Goal: Communication & Community: Connect with others

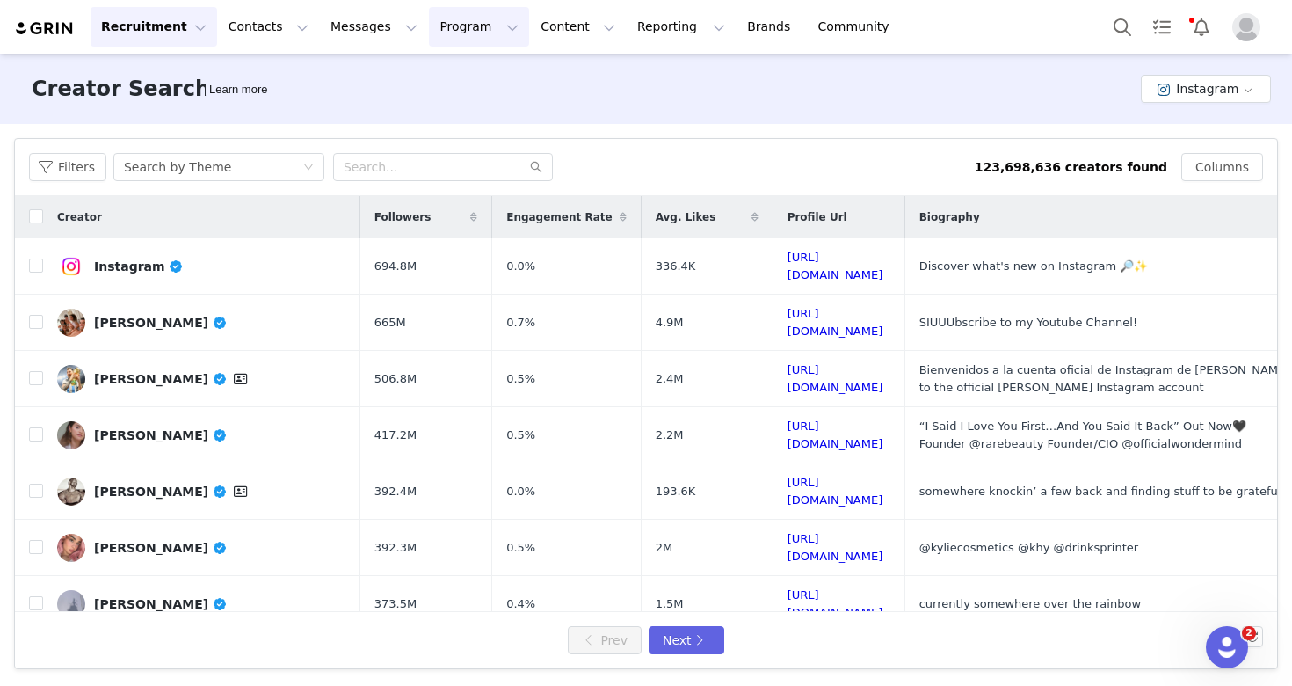
click at [455, 17] on button "Program Program" at bounding box center [479, 27] width 100 height 40
click at [455, 77] on p "Activations" at bounding box center [450, 78] width 68 height 18
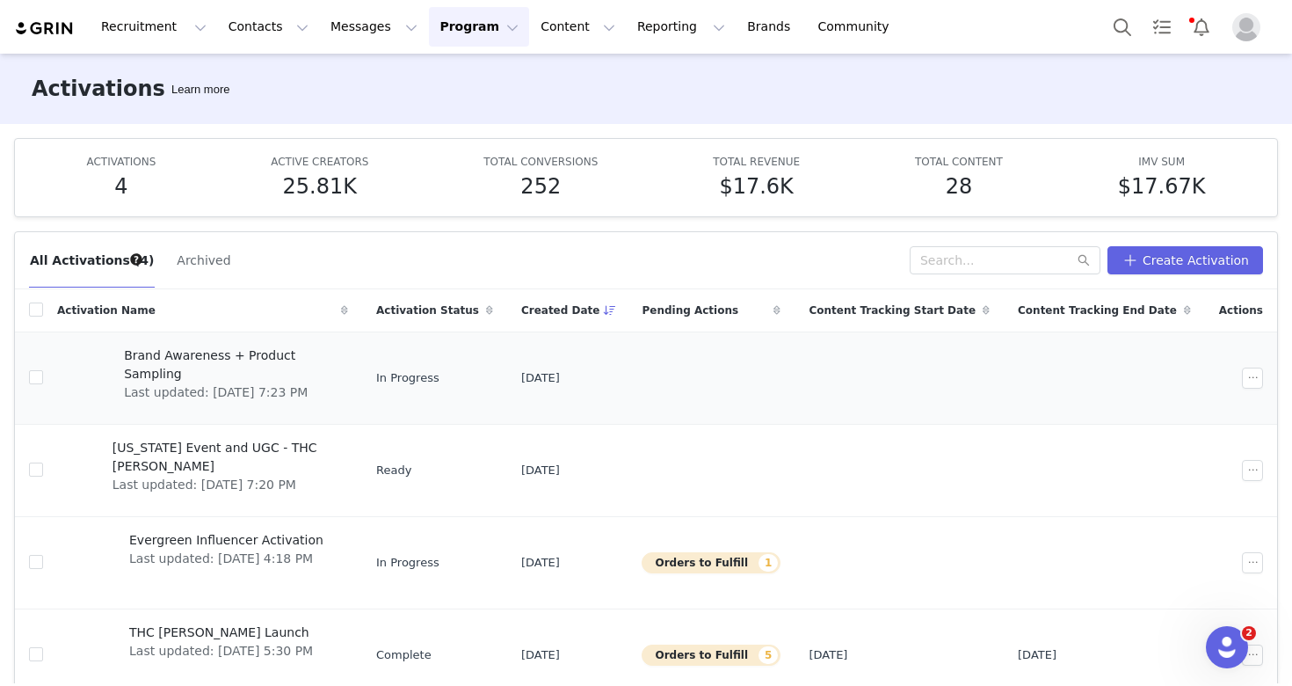
click at [212, 359] on span "Brand Awareness + Product Sampling" at bounding box center [231, 364] width 214 height 37
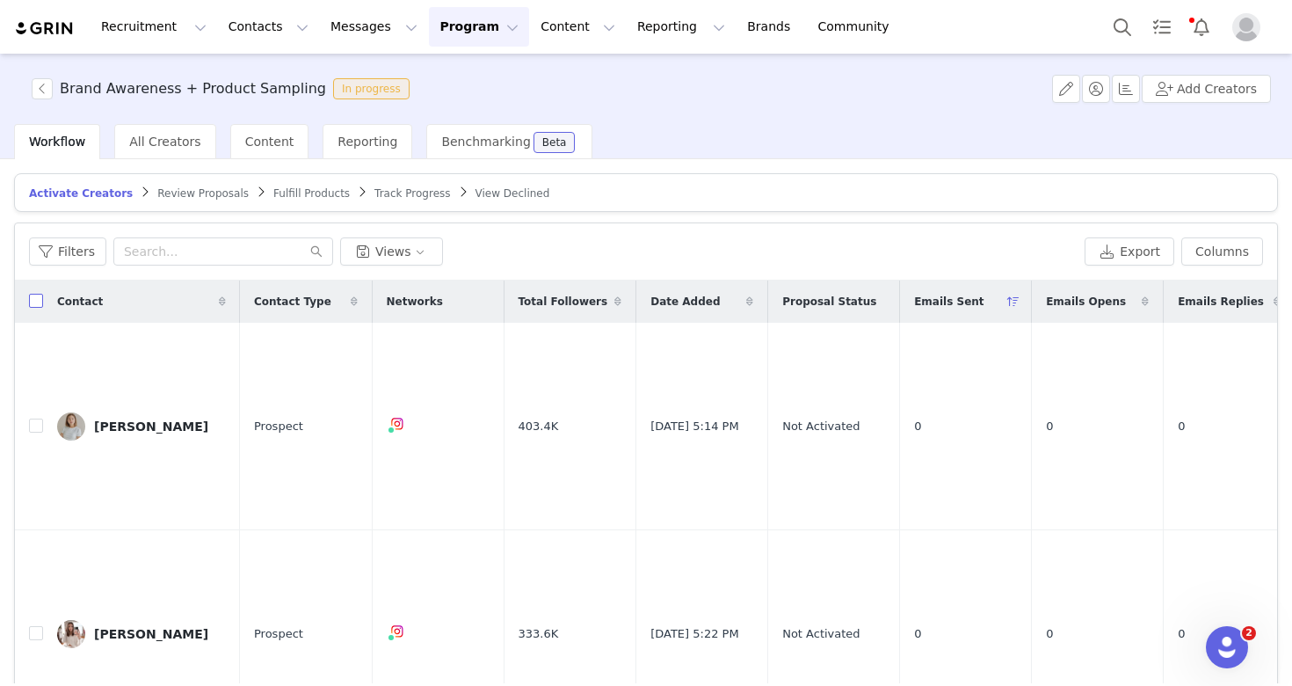
click at [34, 295] on input "checkbox" at bounding box center [36, 301] width 14 height 14
checkbox input "true"
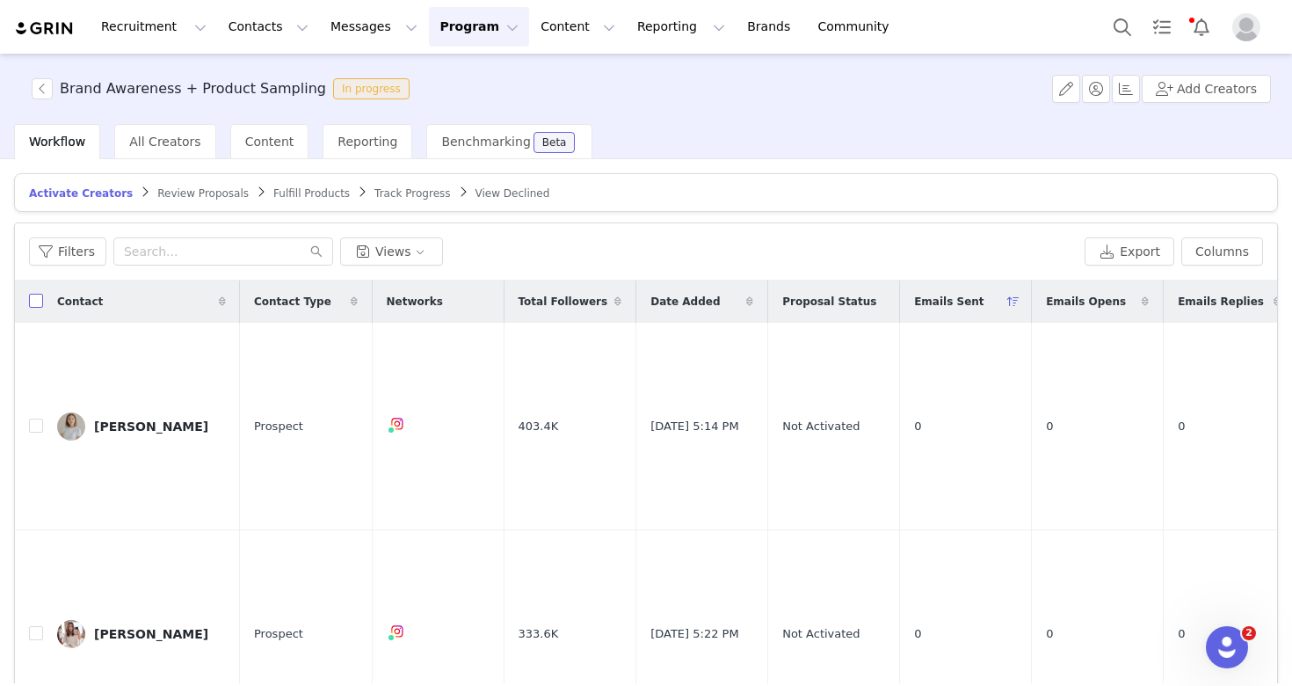
checkbox input "true"
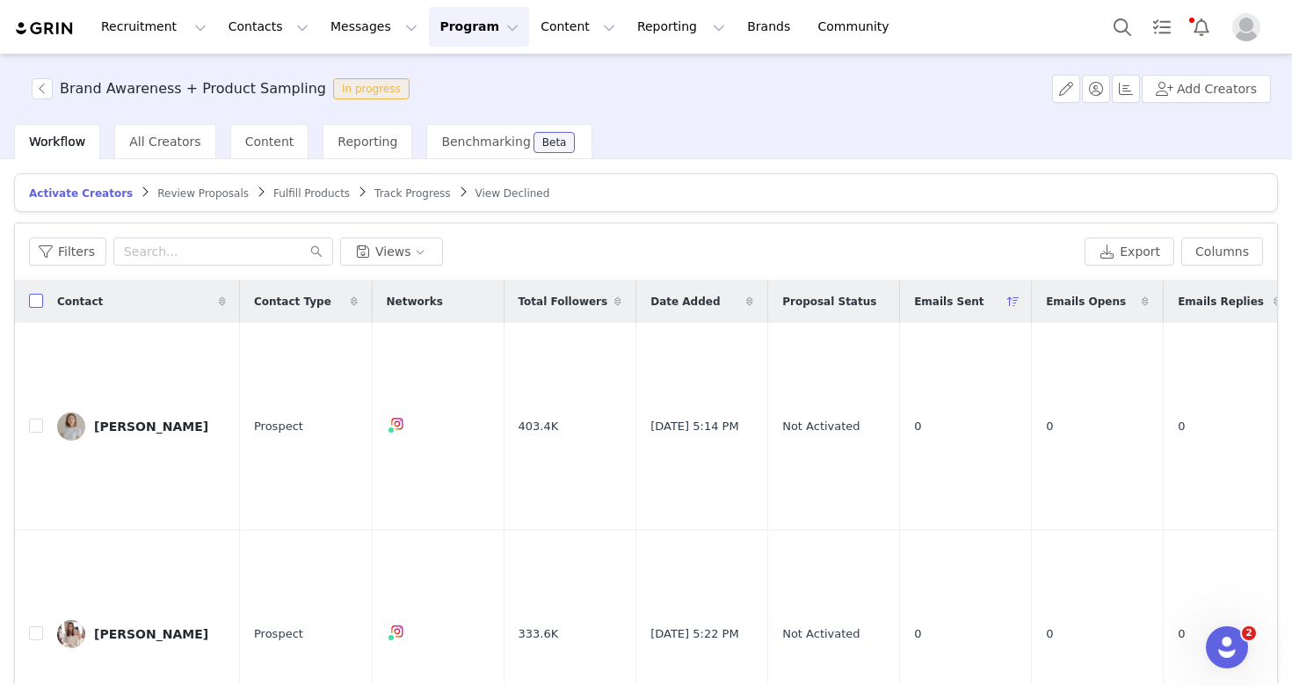
checkbox input "true"
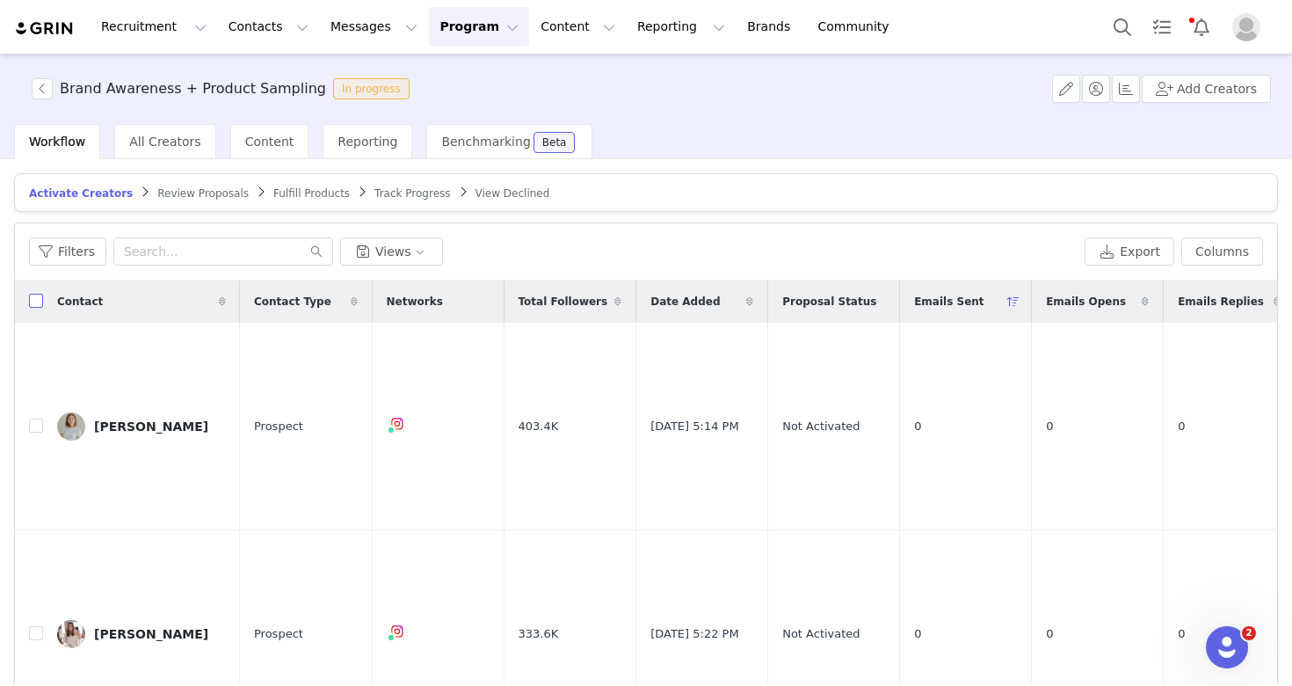
checkbox input "true"
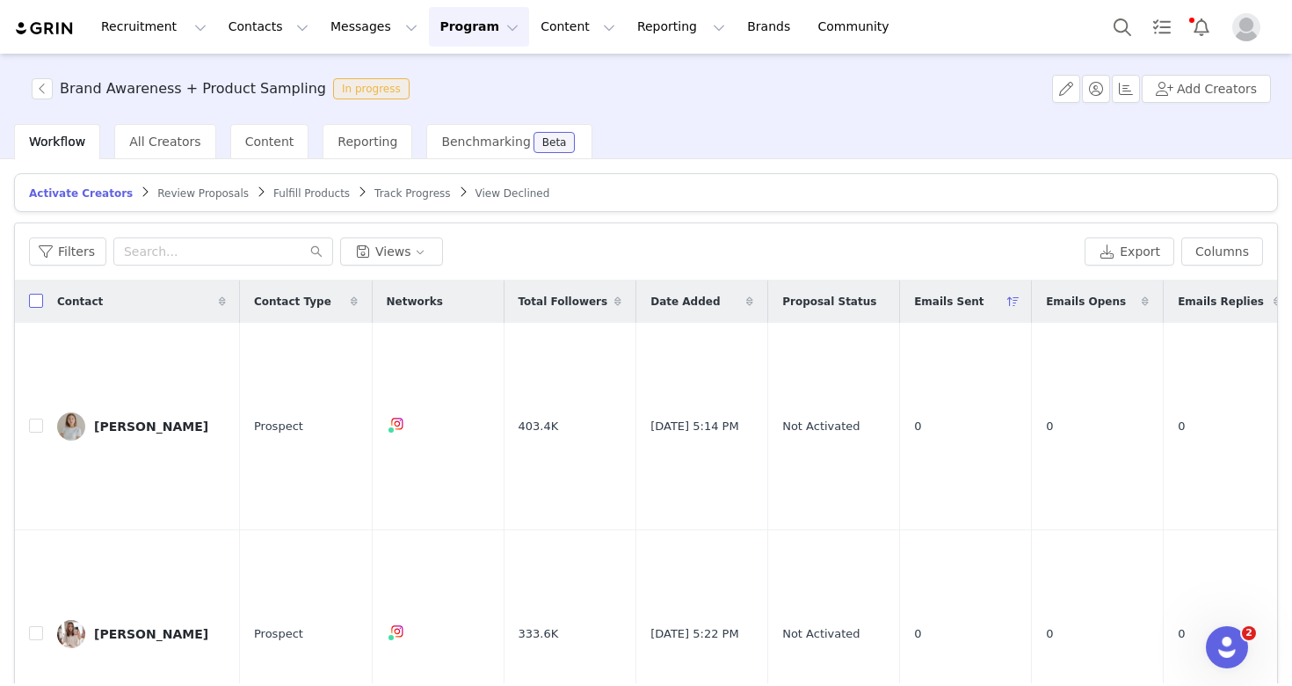
checkbox input "true"
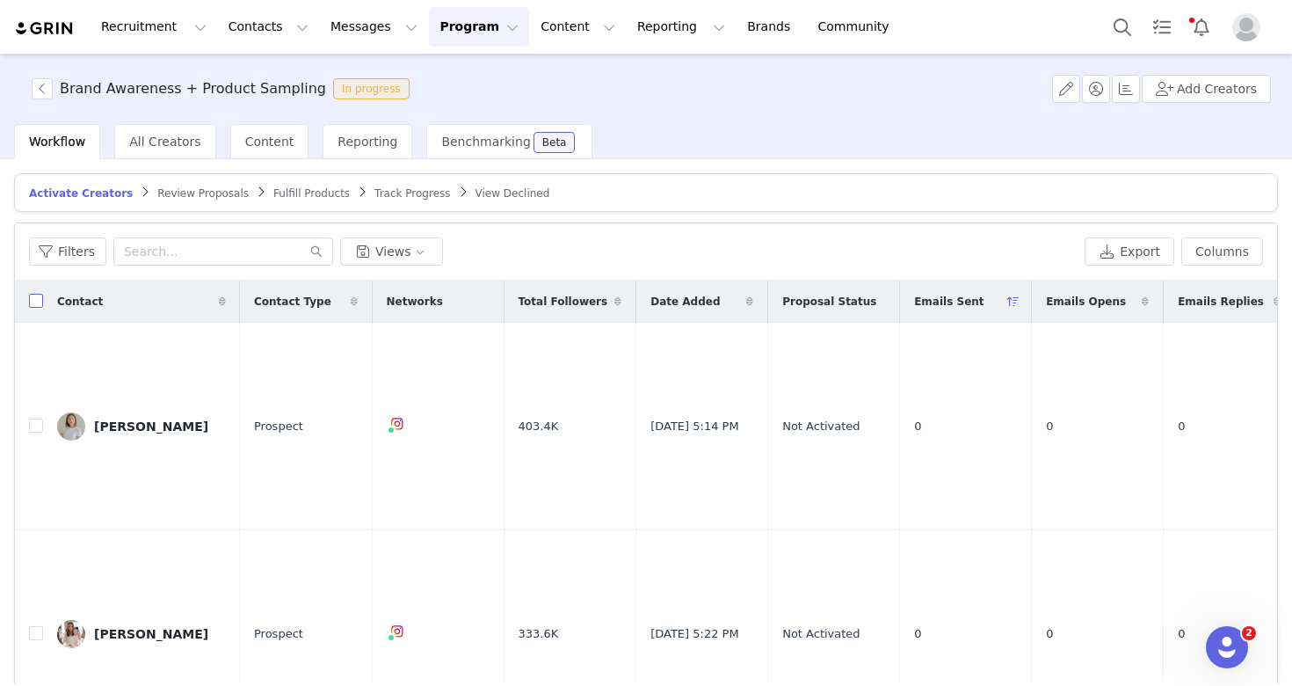
checkbox input "true"
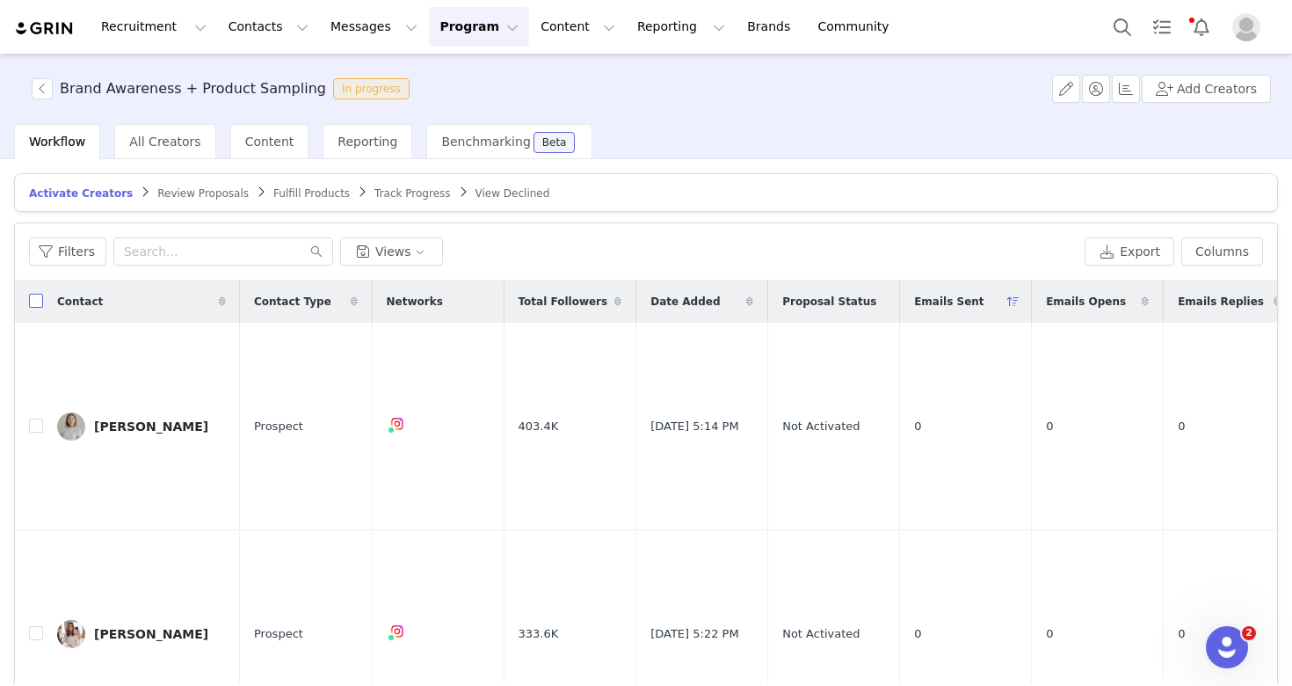
checkbox input "true"
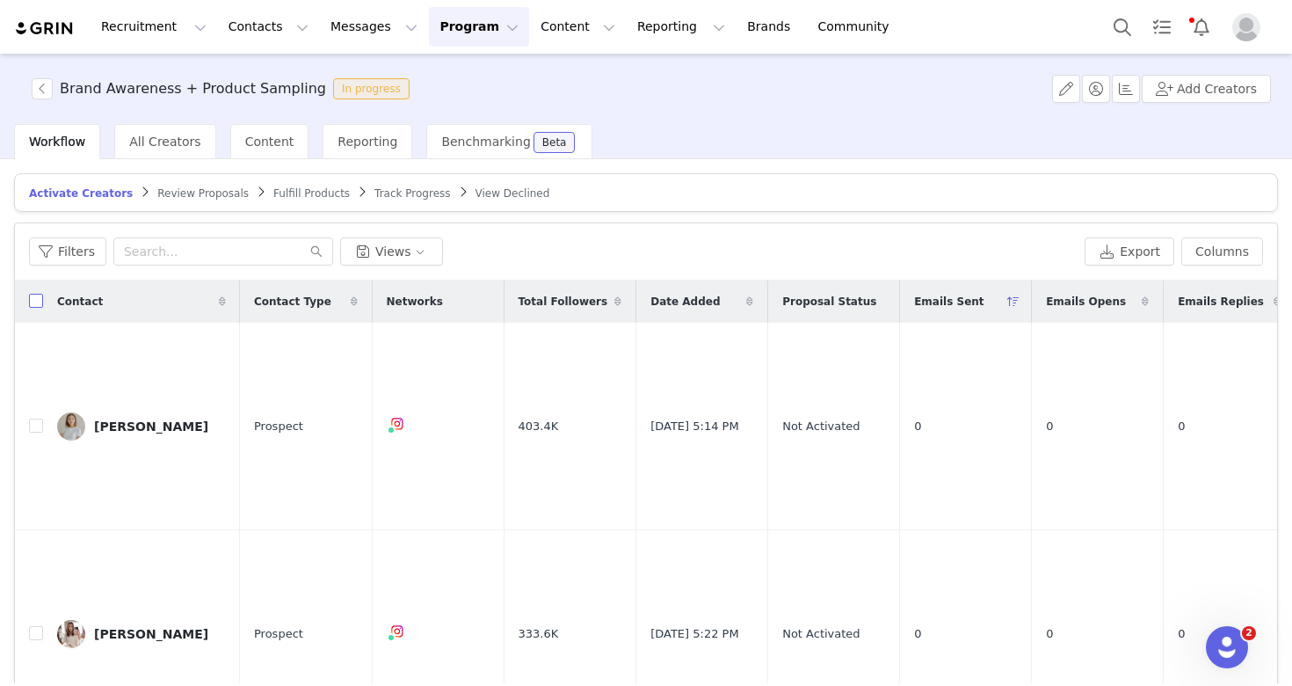
checkbox input "true"
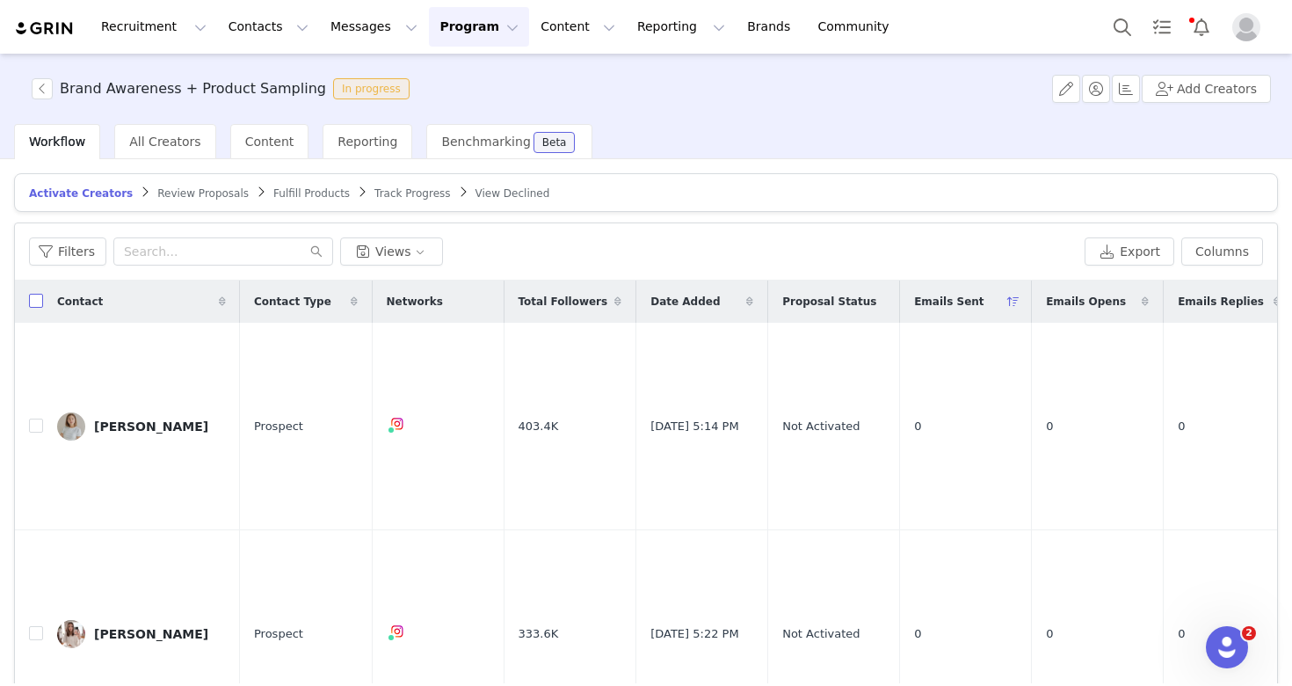
checkbox input "true"
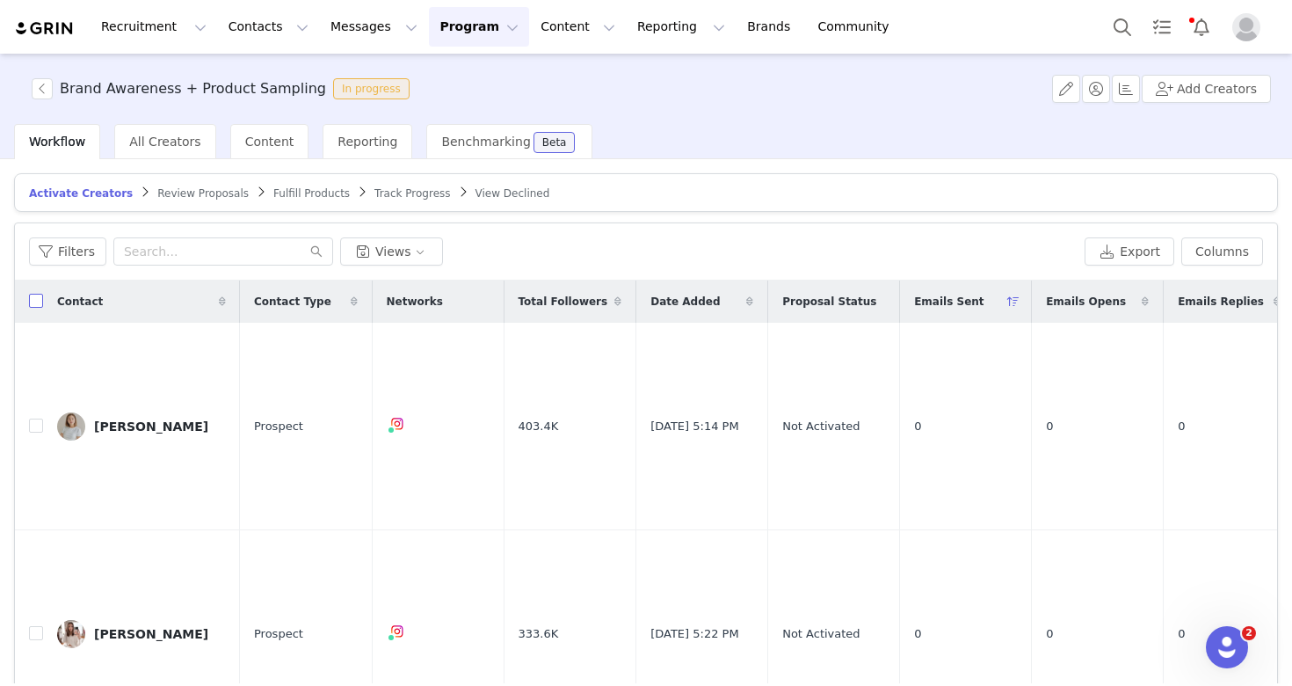
checkbox input "true"
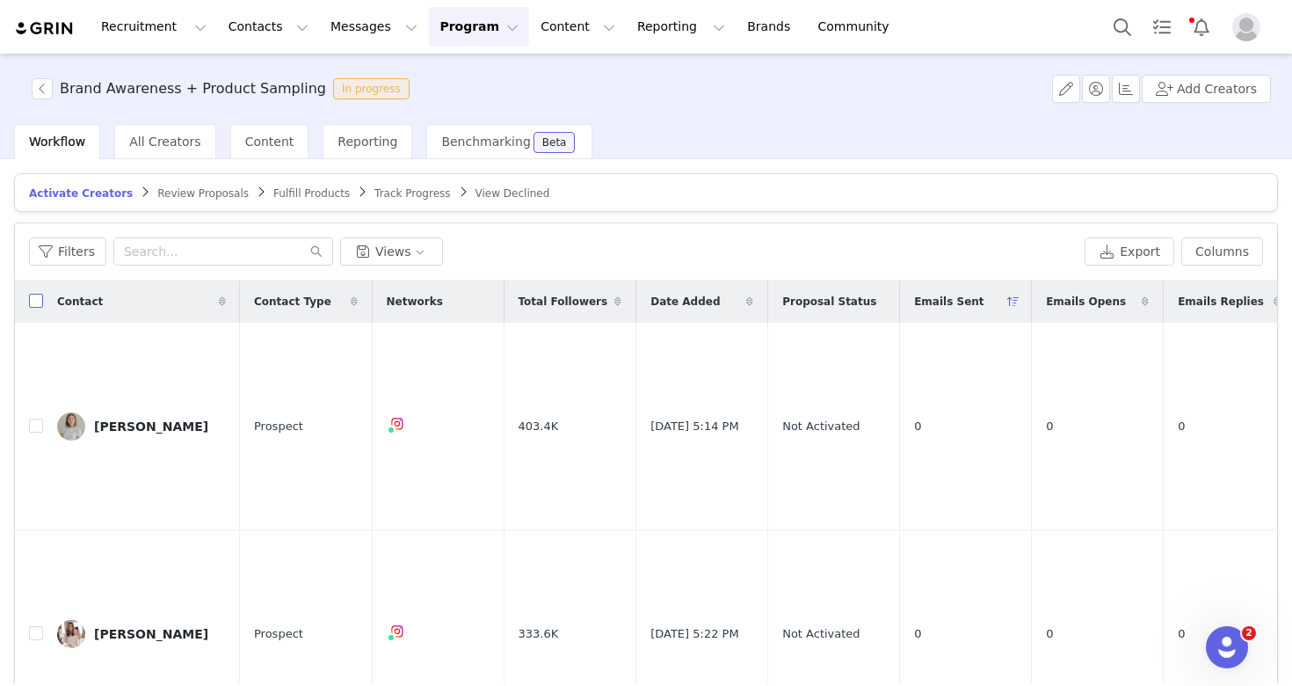
checkbox input "true"
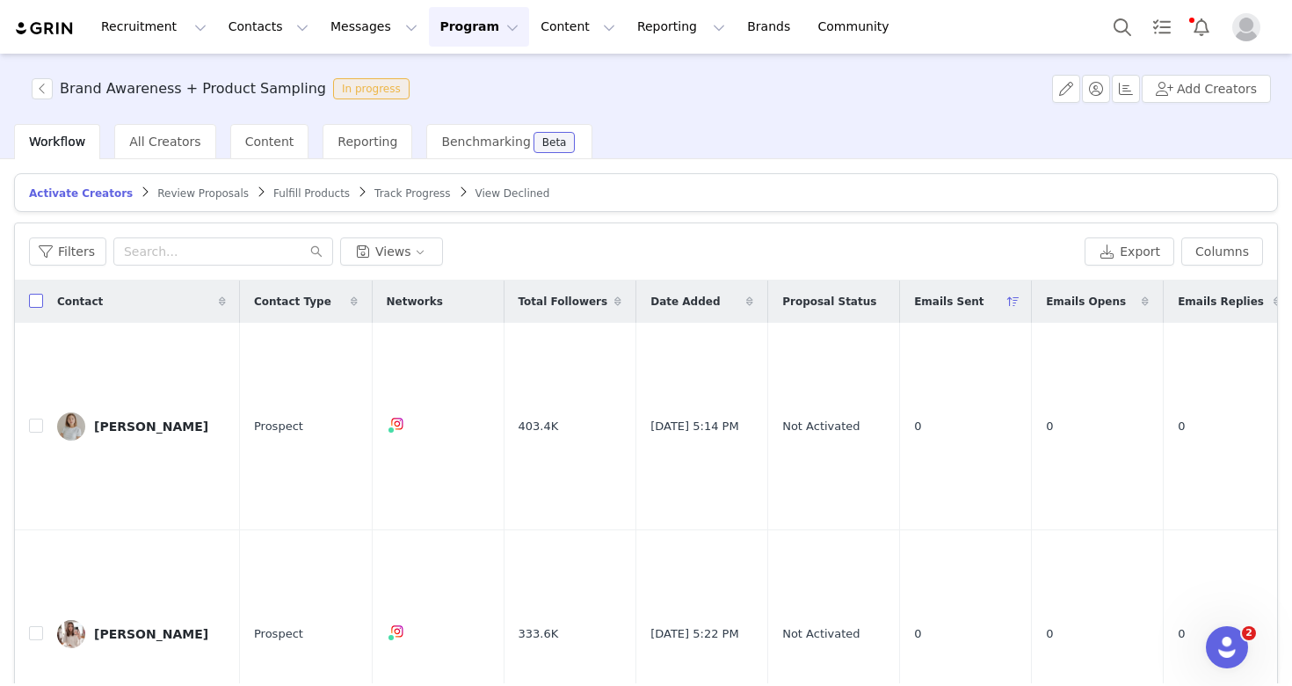
checkbox input "true"
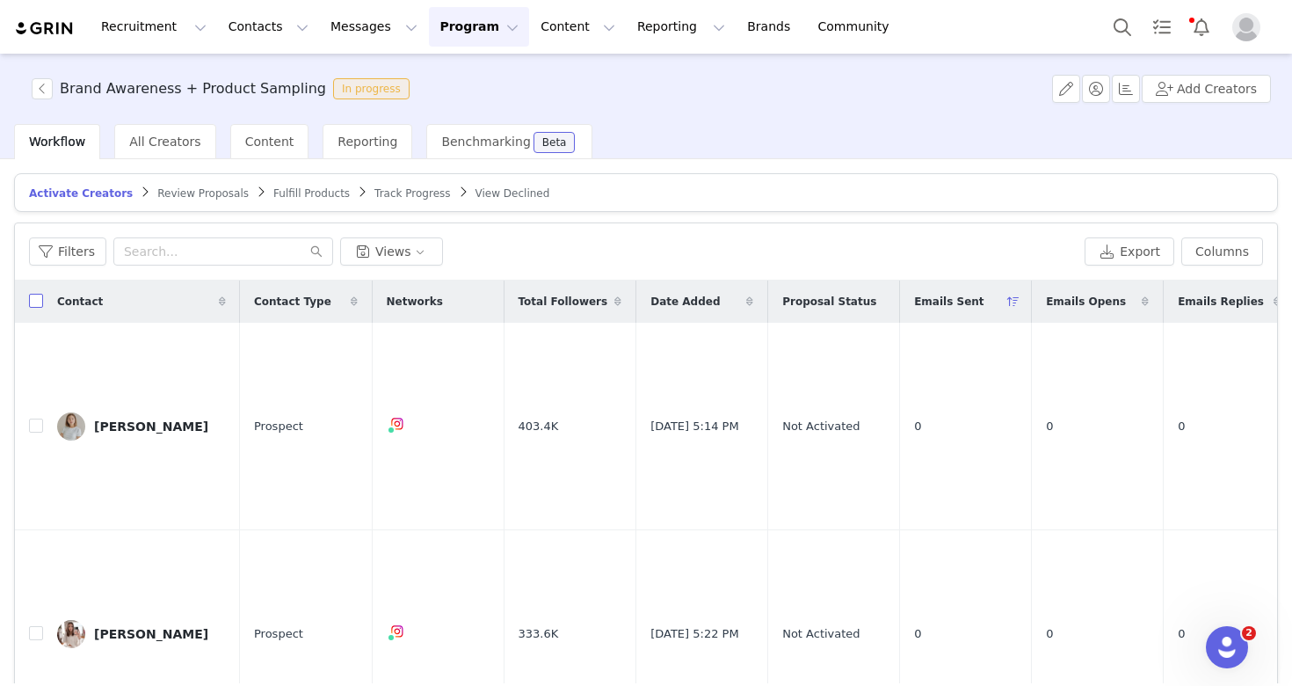
checkbox input "true"
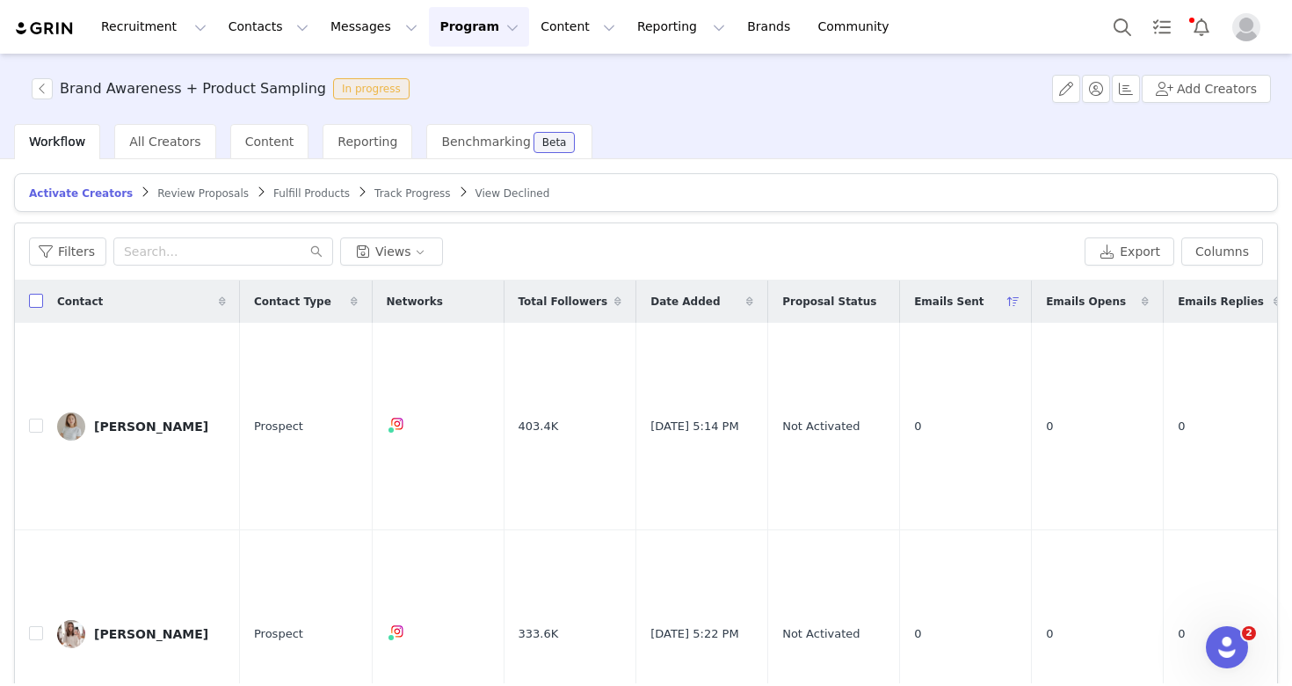
checkbox input "true"
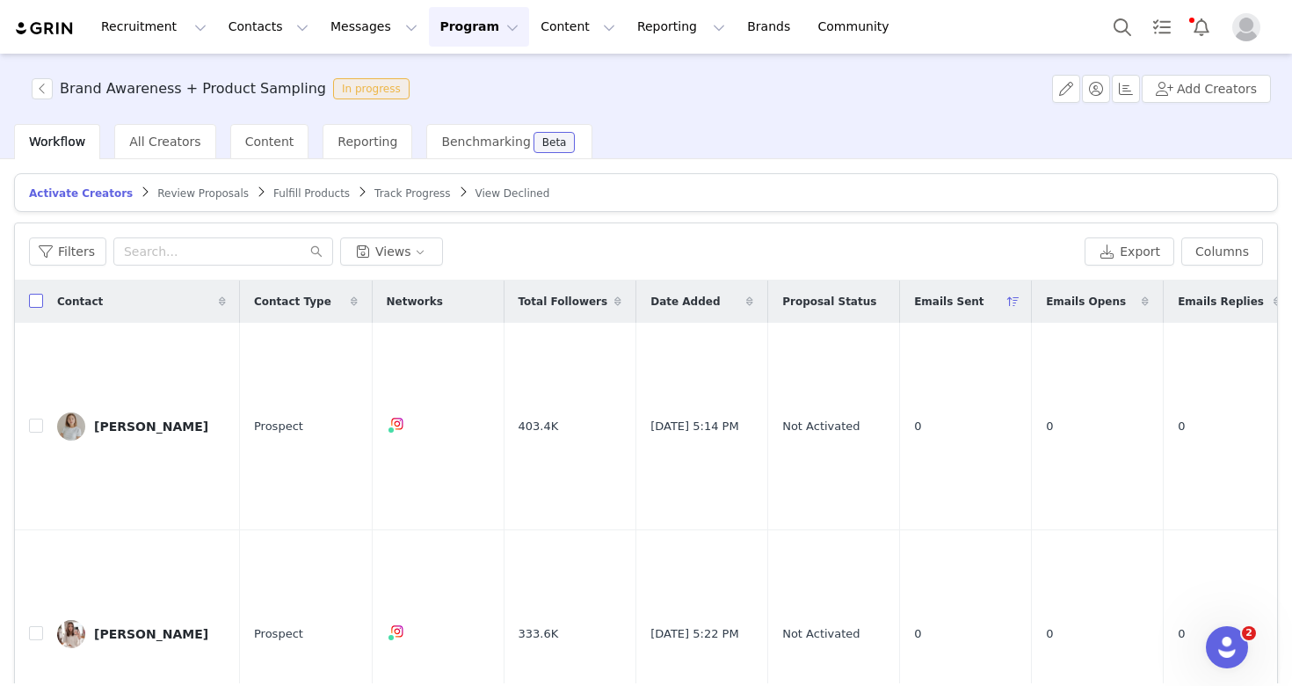
checkbox input "true"
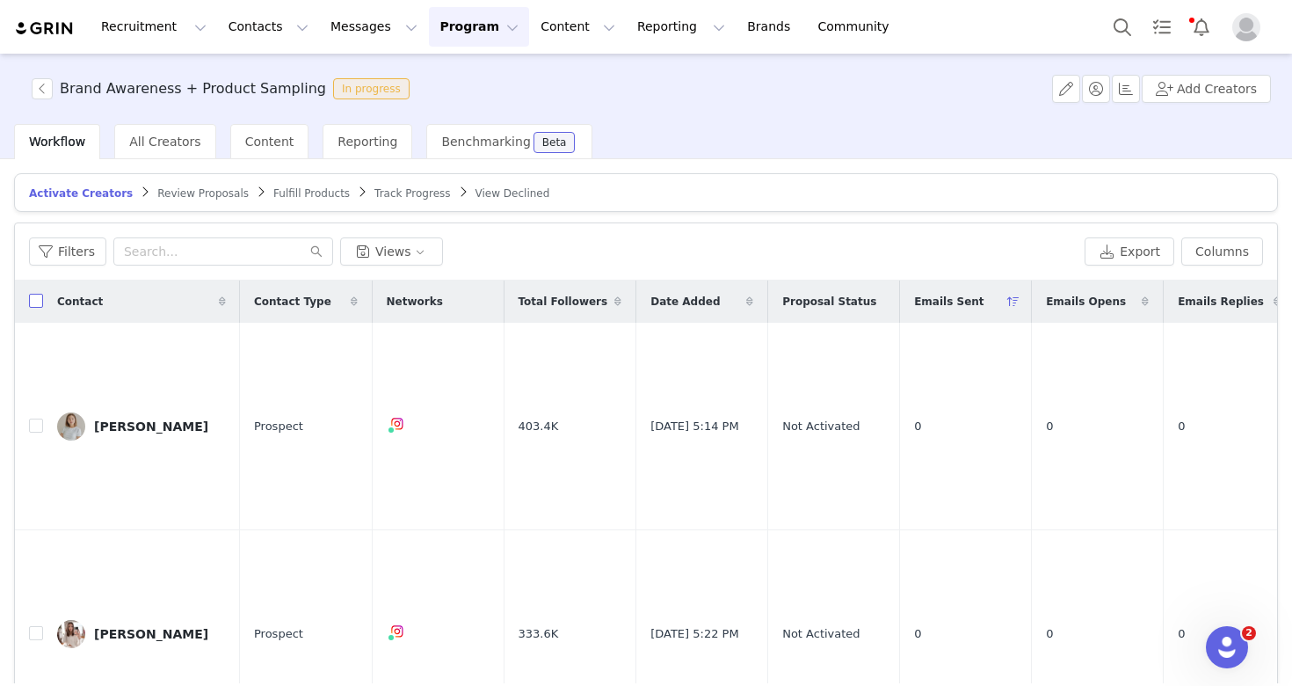
checkbox input "true"
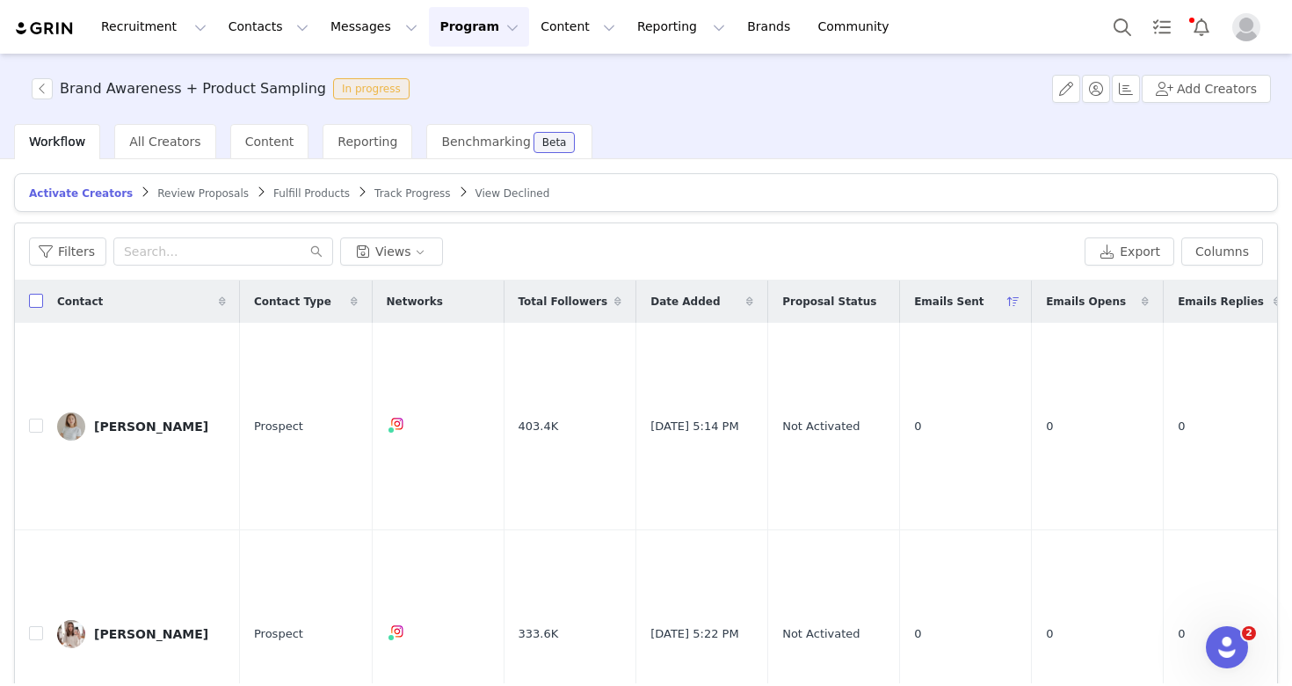
checkbox input "true"
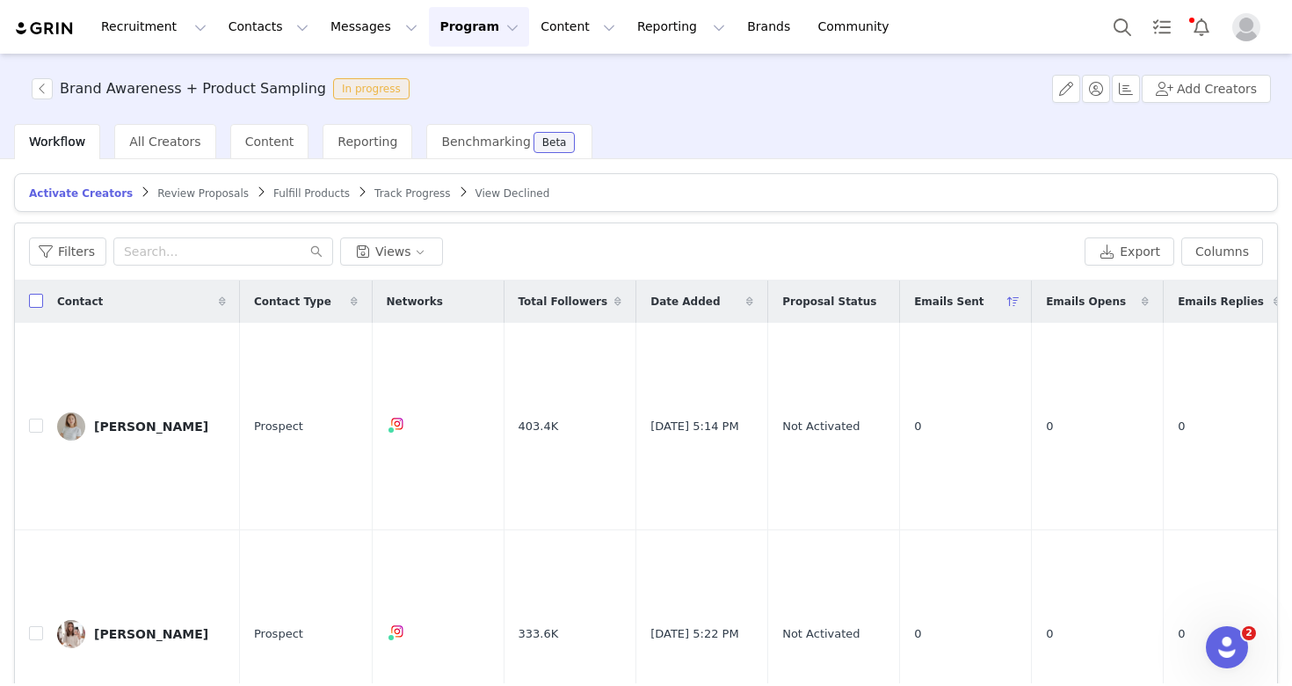
checkbox input "true"
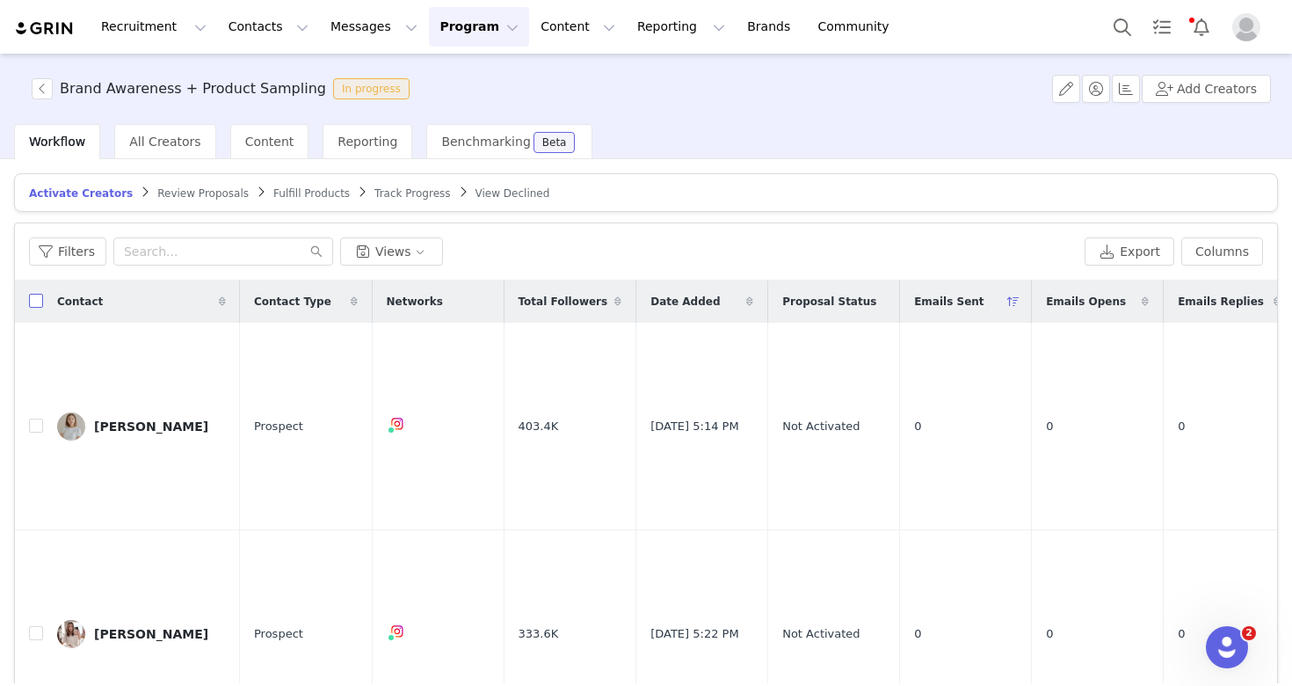
checkbox input "true"
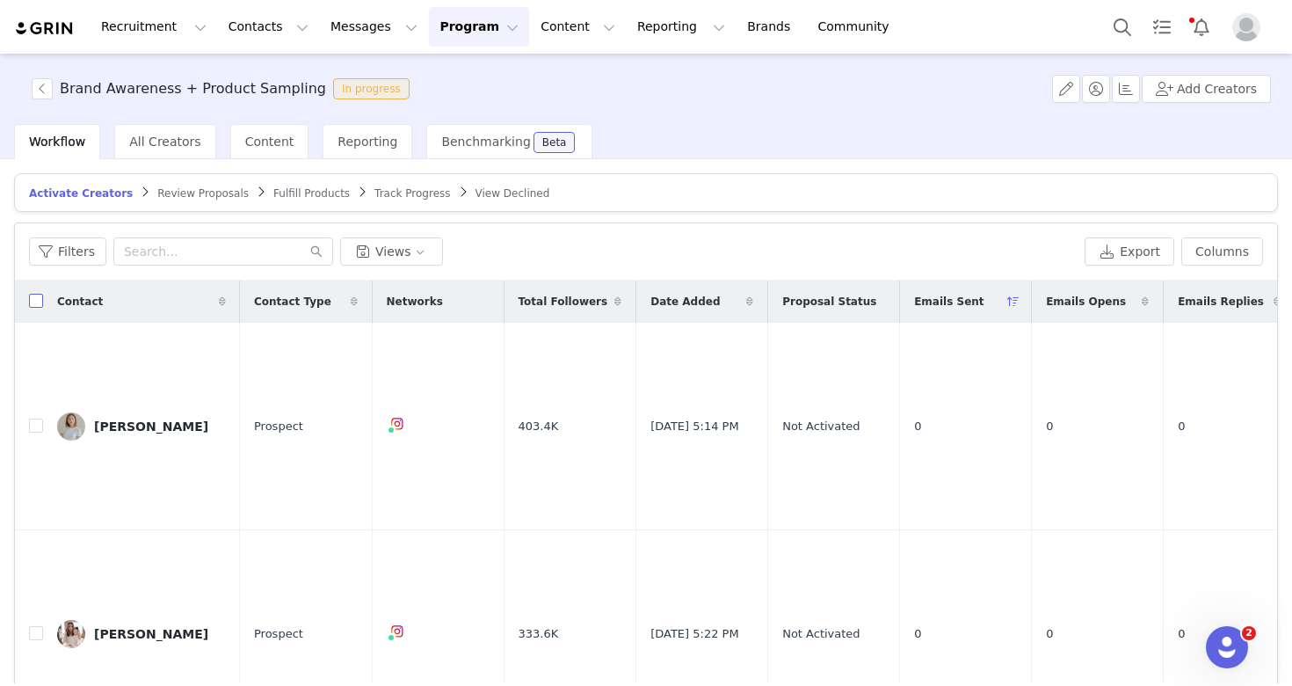
checkbox input "true"
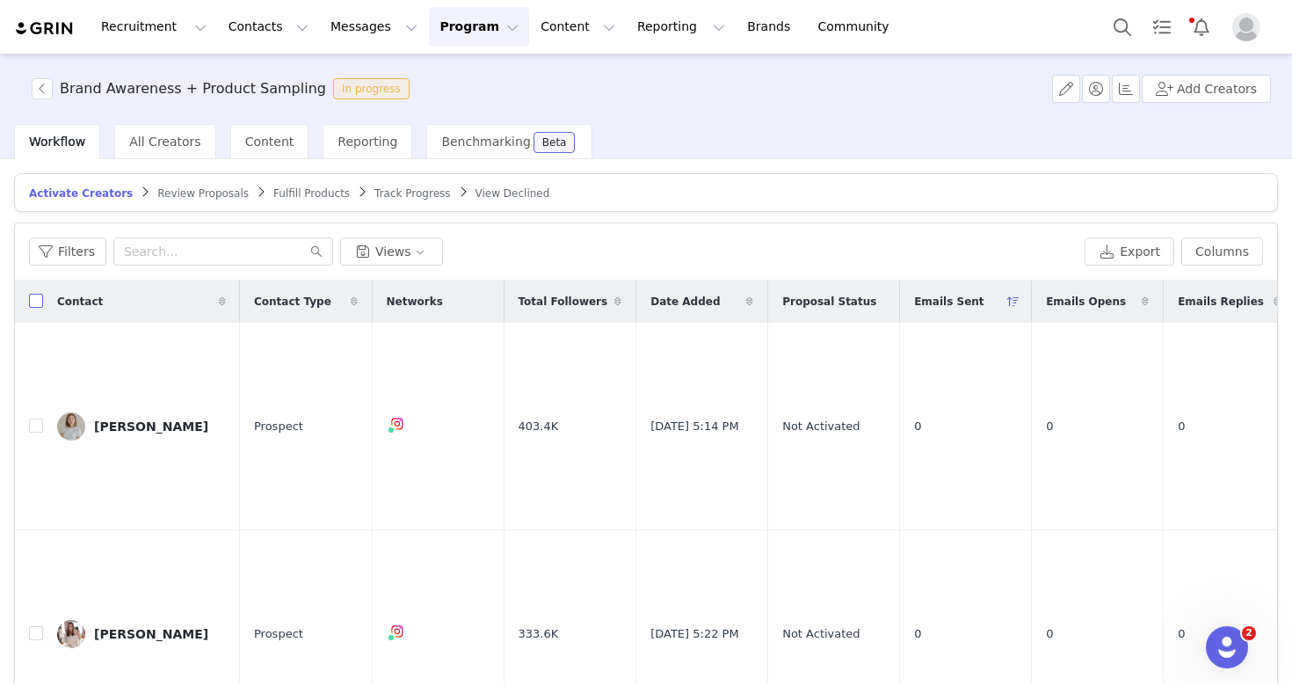
checkbox input "true"
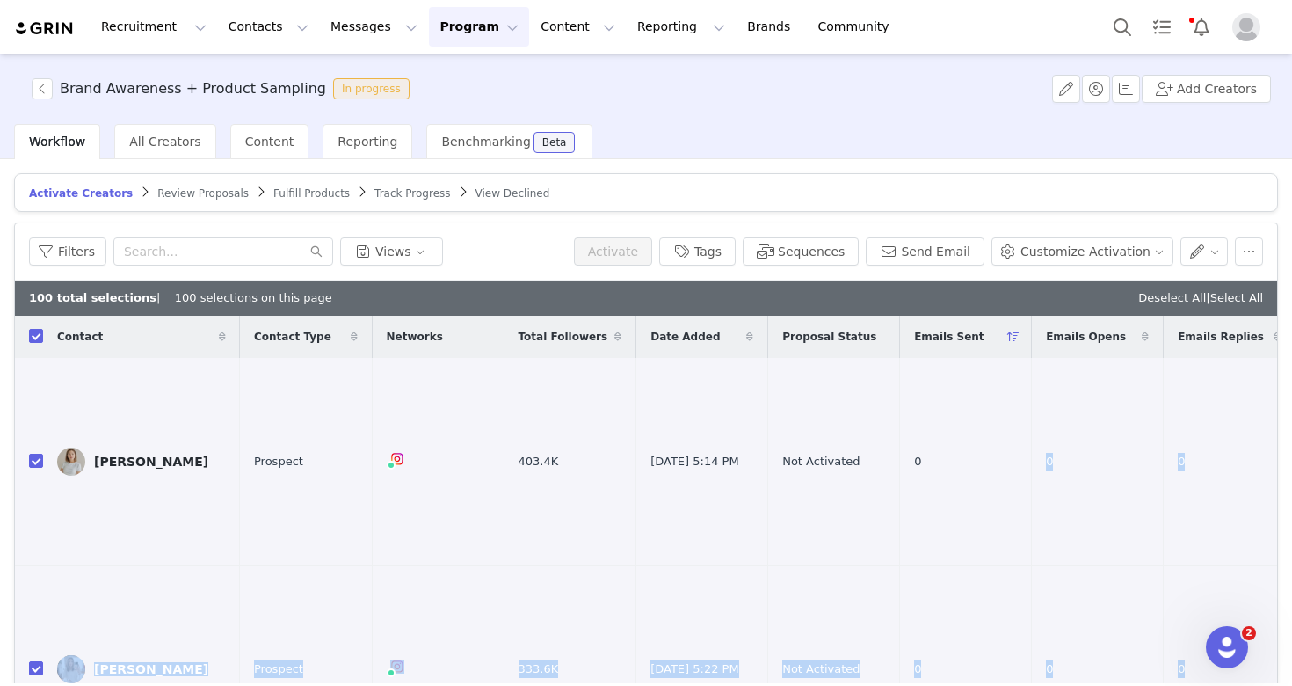
scroll to position [20, 0]
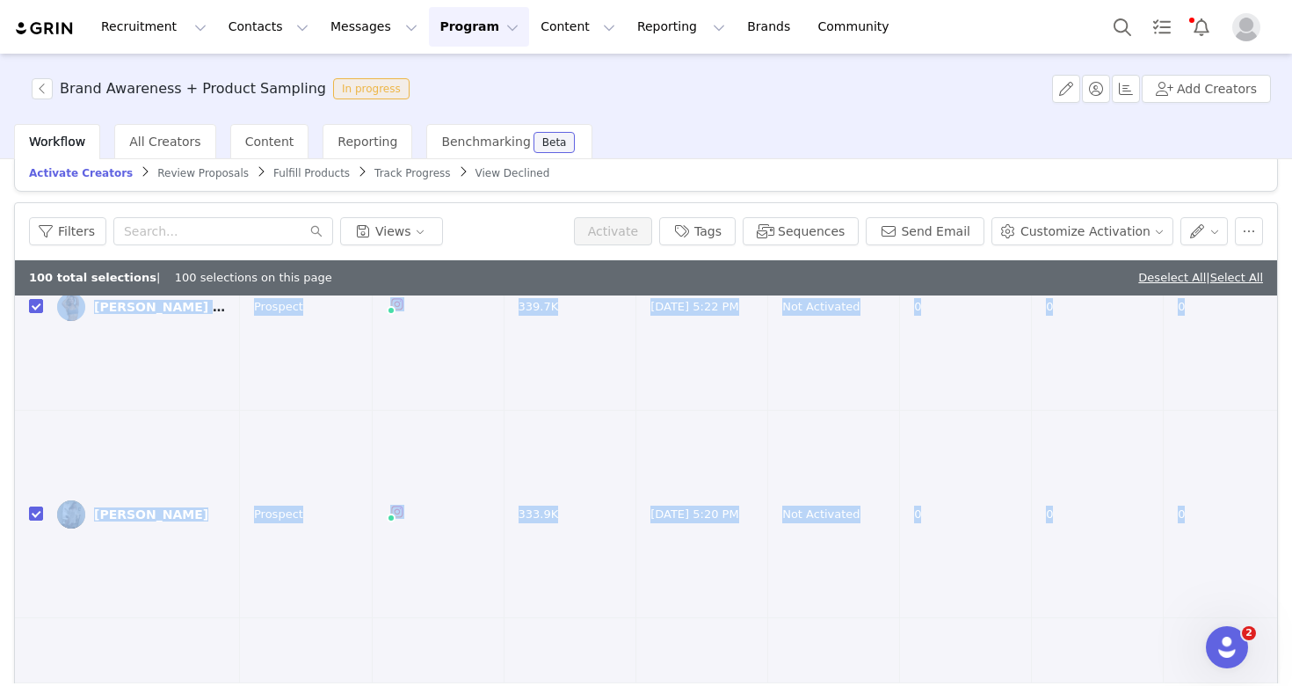
drag, startPoint x: 954, startPoint y: 540, endPoint x: 1029, endPoint y: 737, distance: 210.6
click at [1029, 685] on html "Recruitment Recruitment Creator Search Curated Lists Landing Pages Web Extensio…" at bounding box center [646, 343] width 1292 height 686
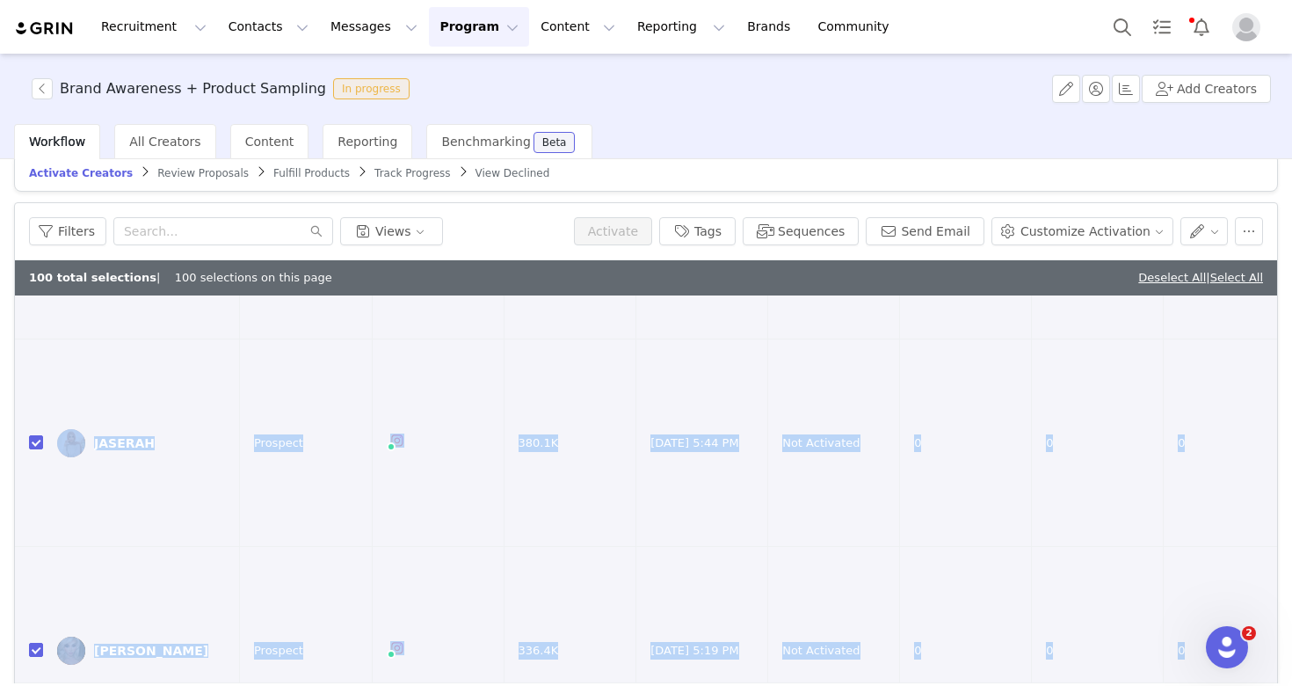
scroll to position [18203, 0]
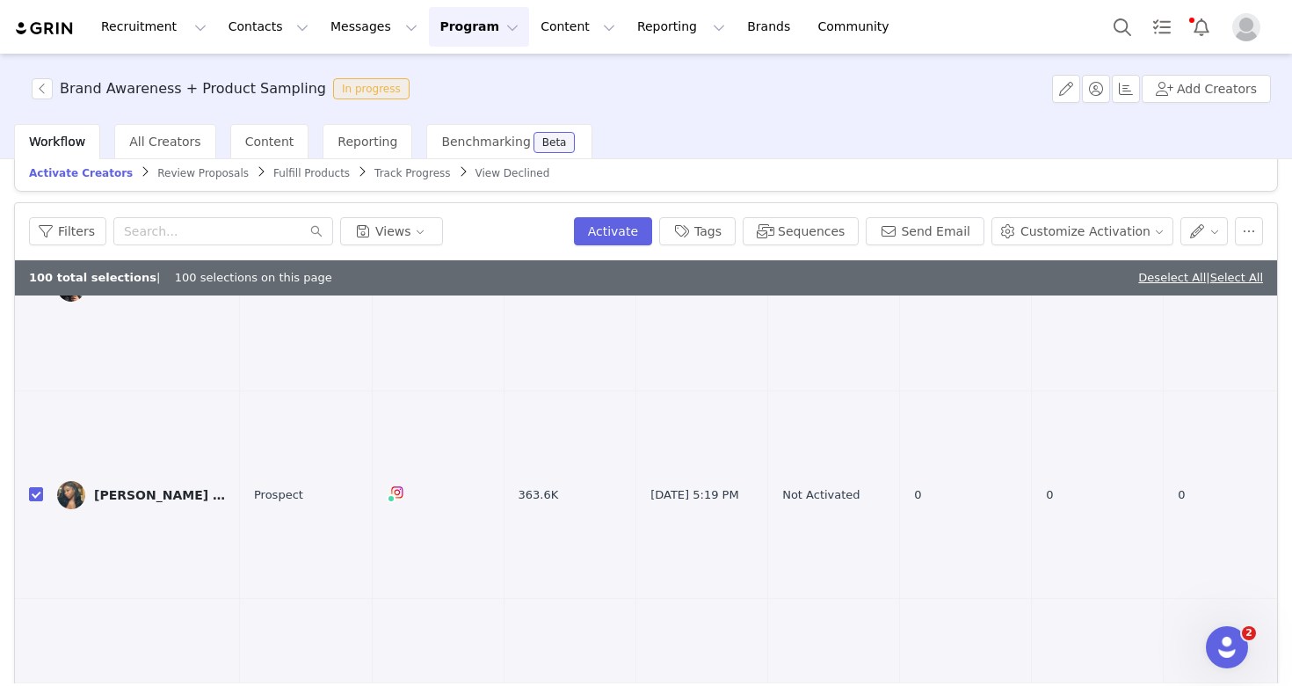
scroll to position [84, 0]
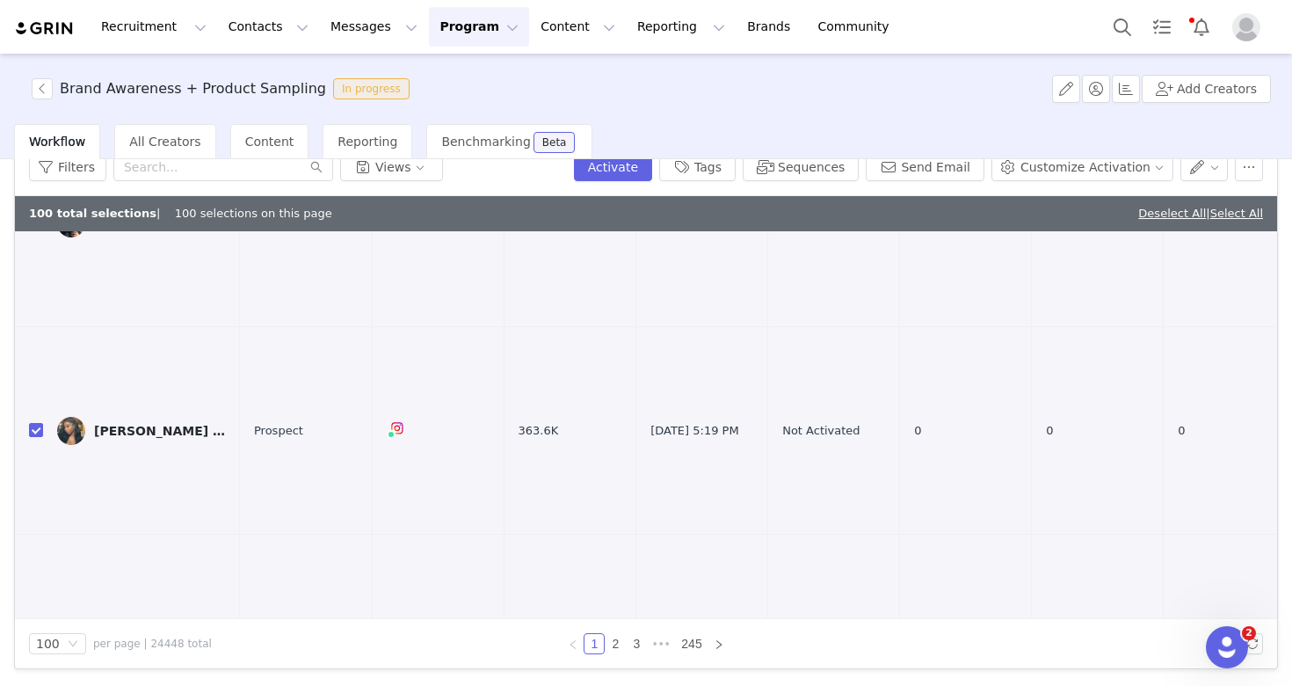
drag, startPoint x: 853, startPoint y: 541, endPoint x: 801, endPoint y: 527, distance: 53.5
click at [617, 643] on link "2" at bounding box center [615, 643] width 19 height 19
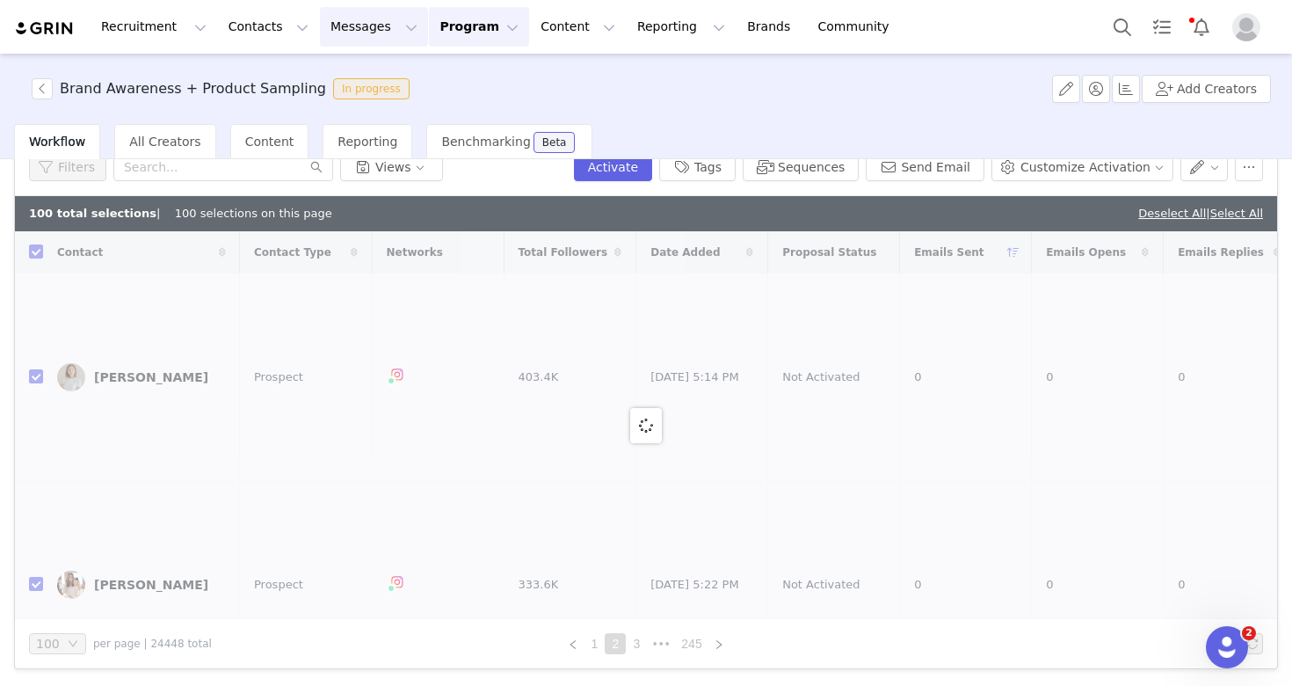
checkbox input "false"
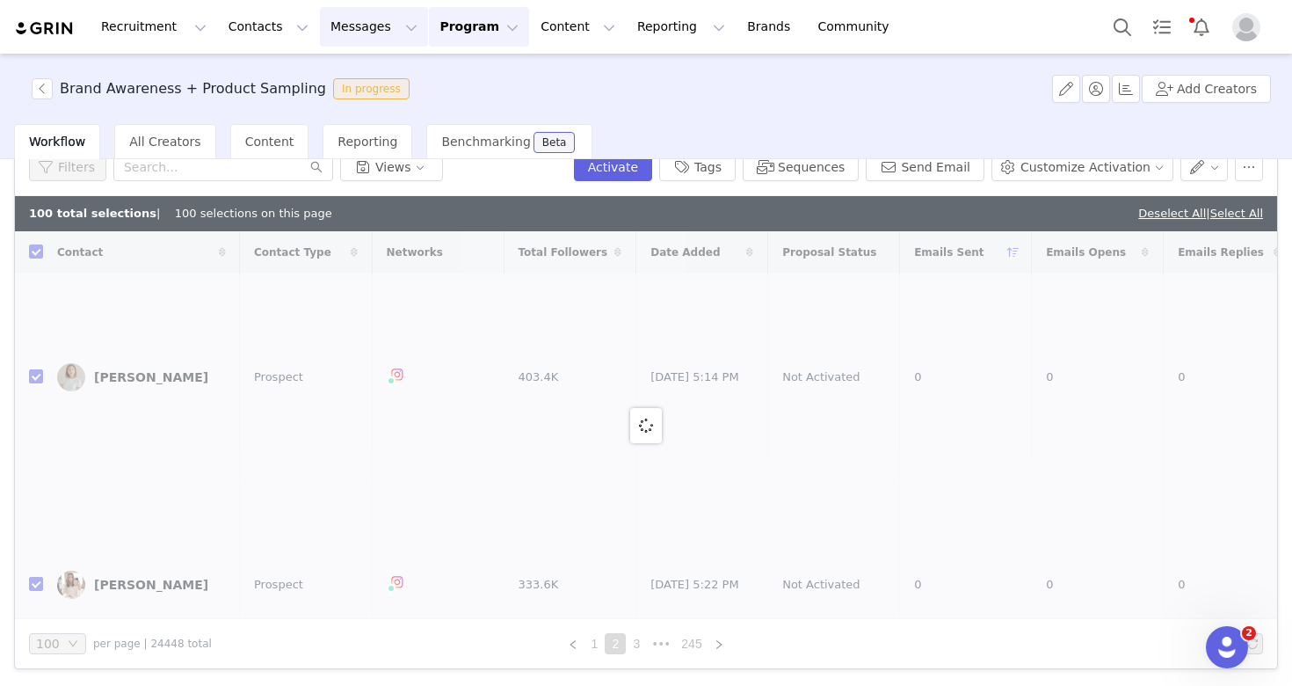
checkbox input "false"
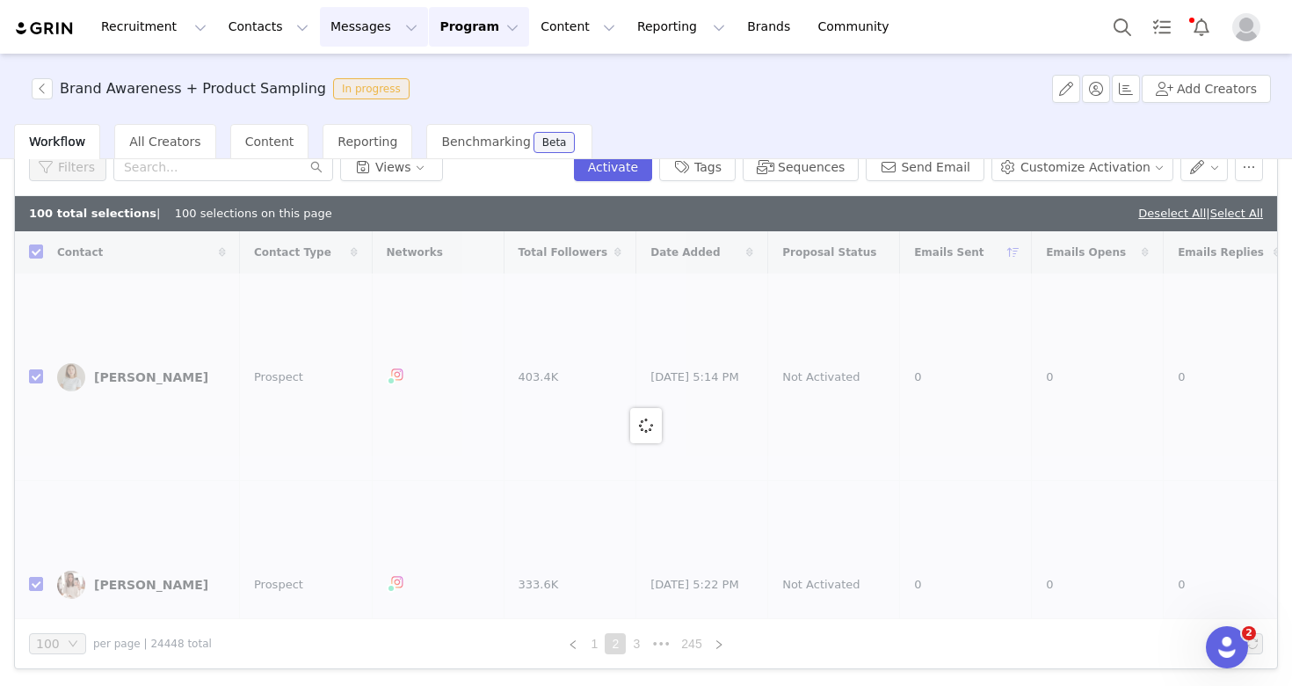
checkbox input "false"
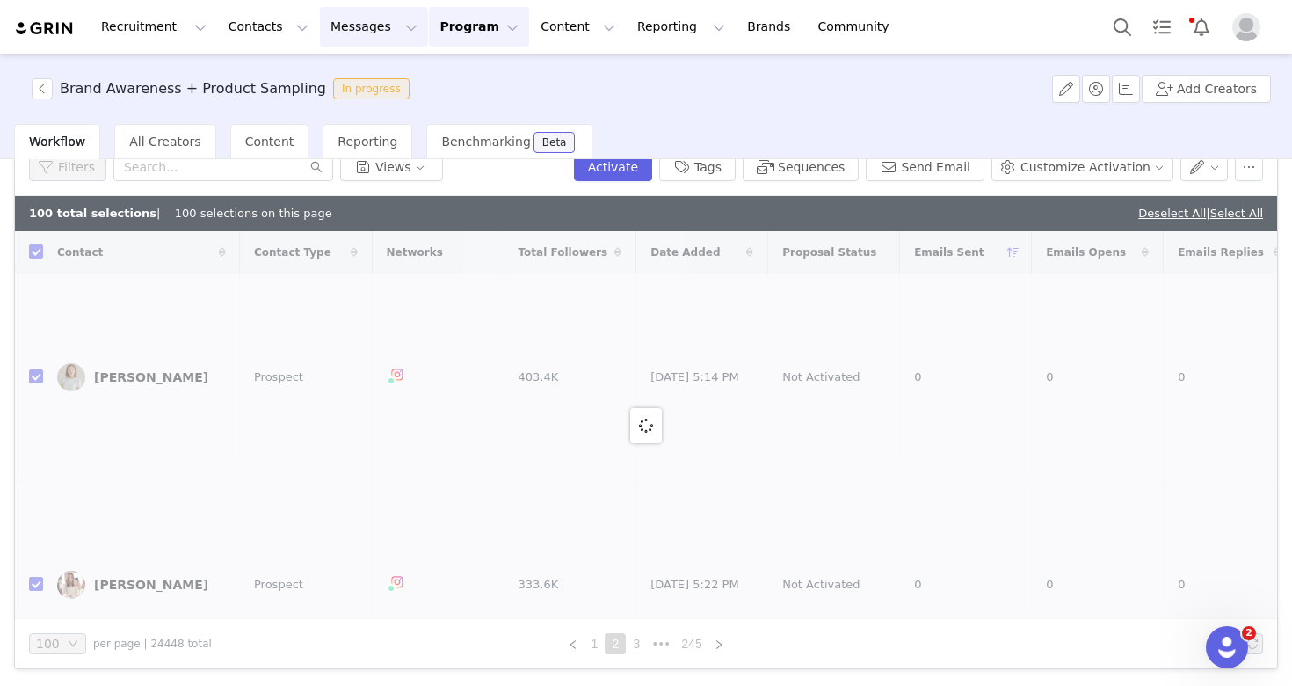
checkbox input "false"
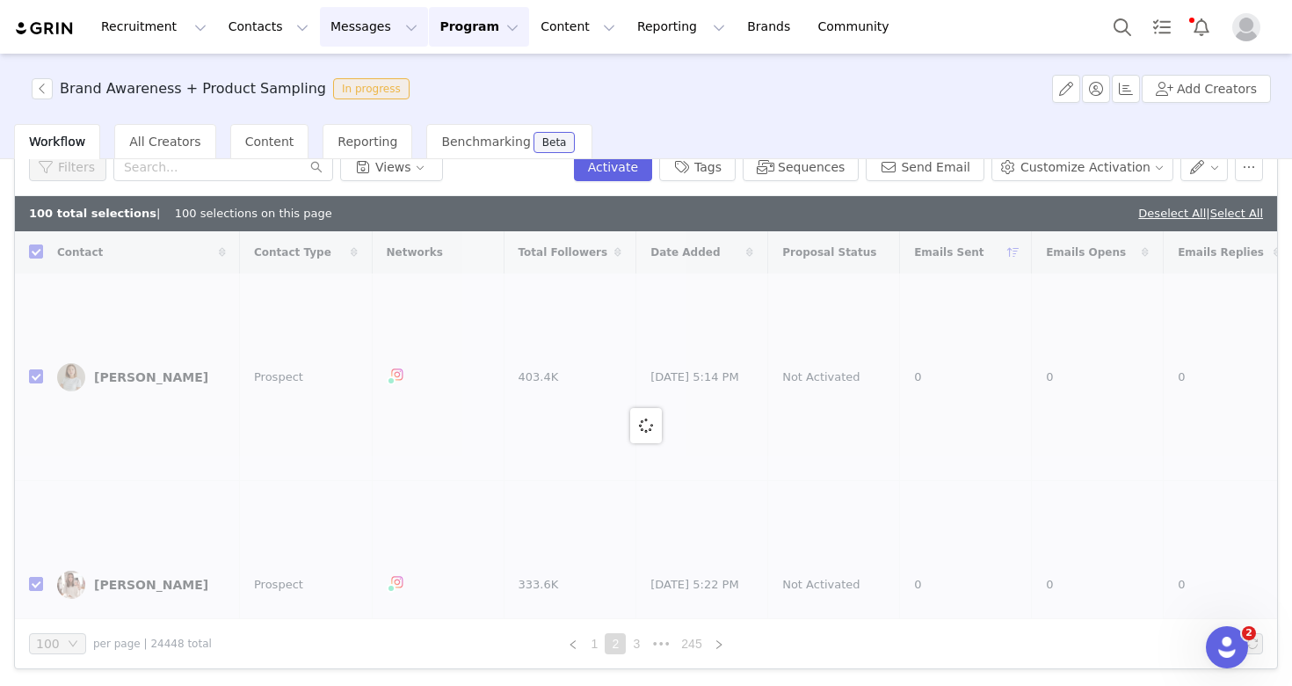
checkbox input "false"
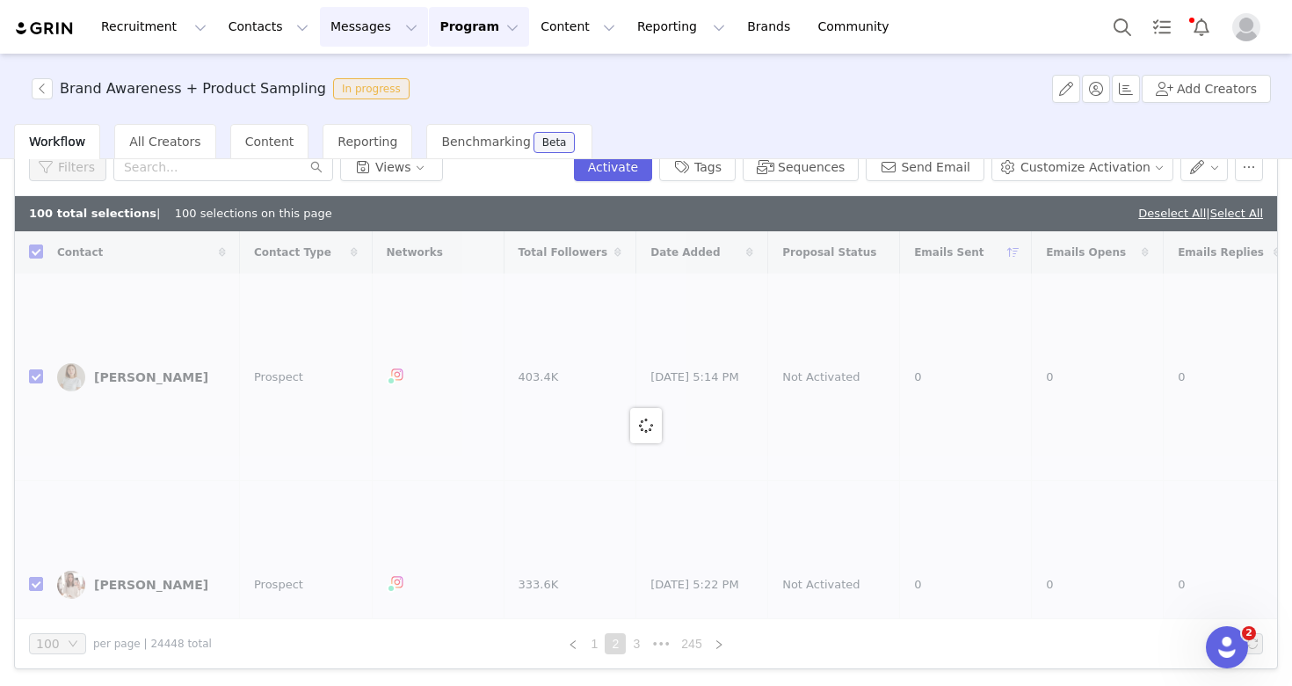
checkbox input "false"
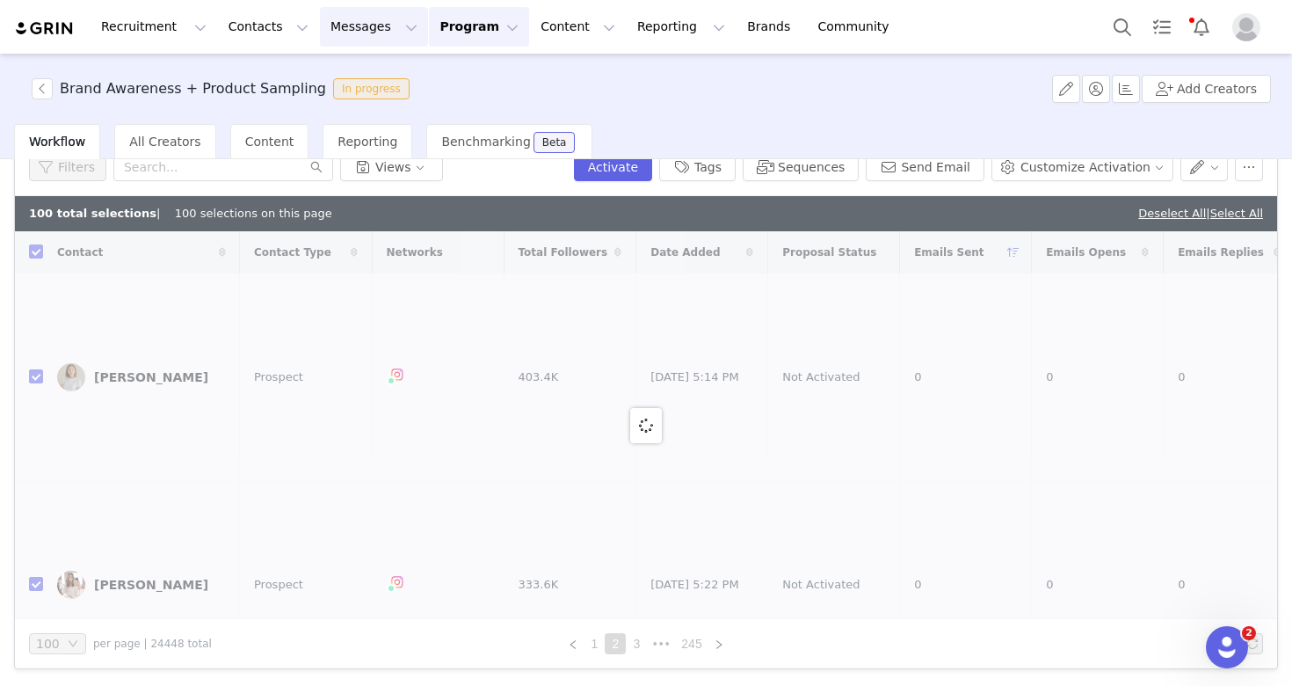
checkbox input "false"
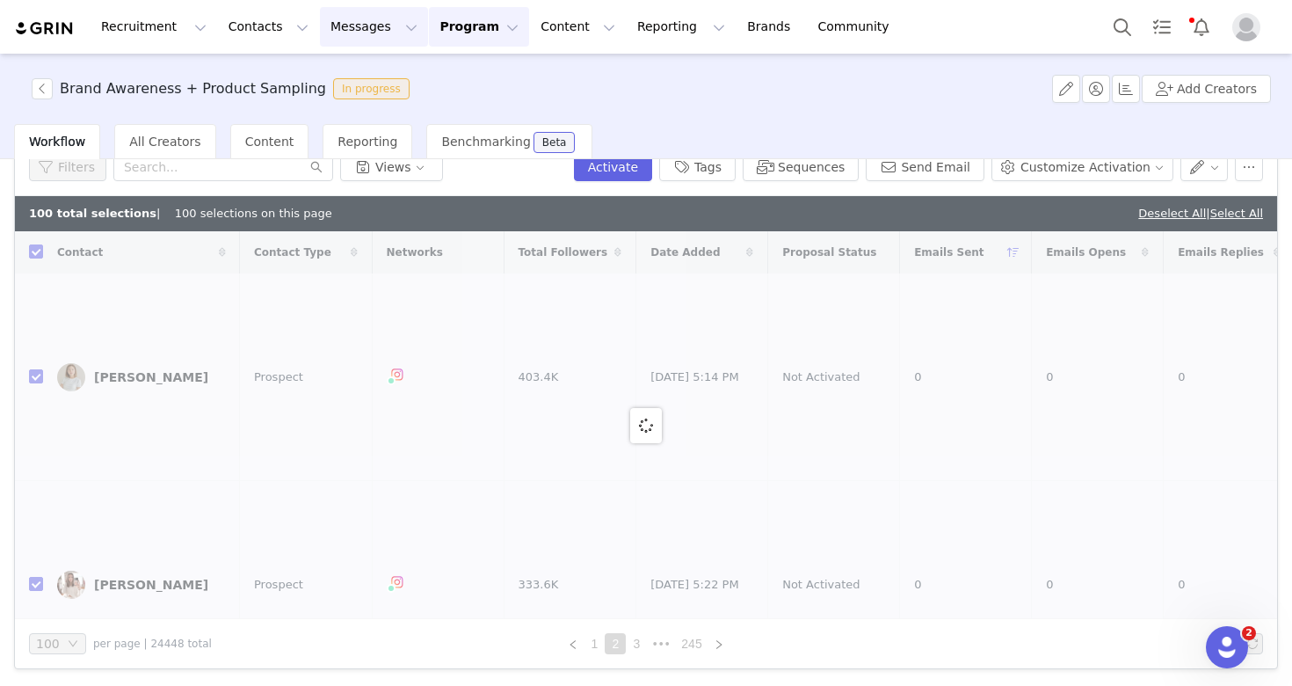
checkbox input "false"
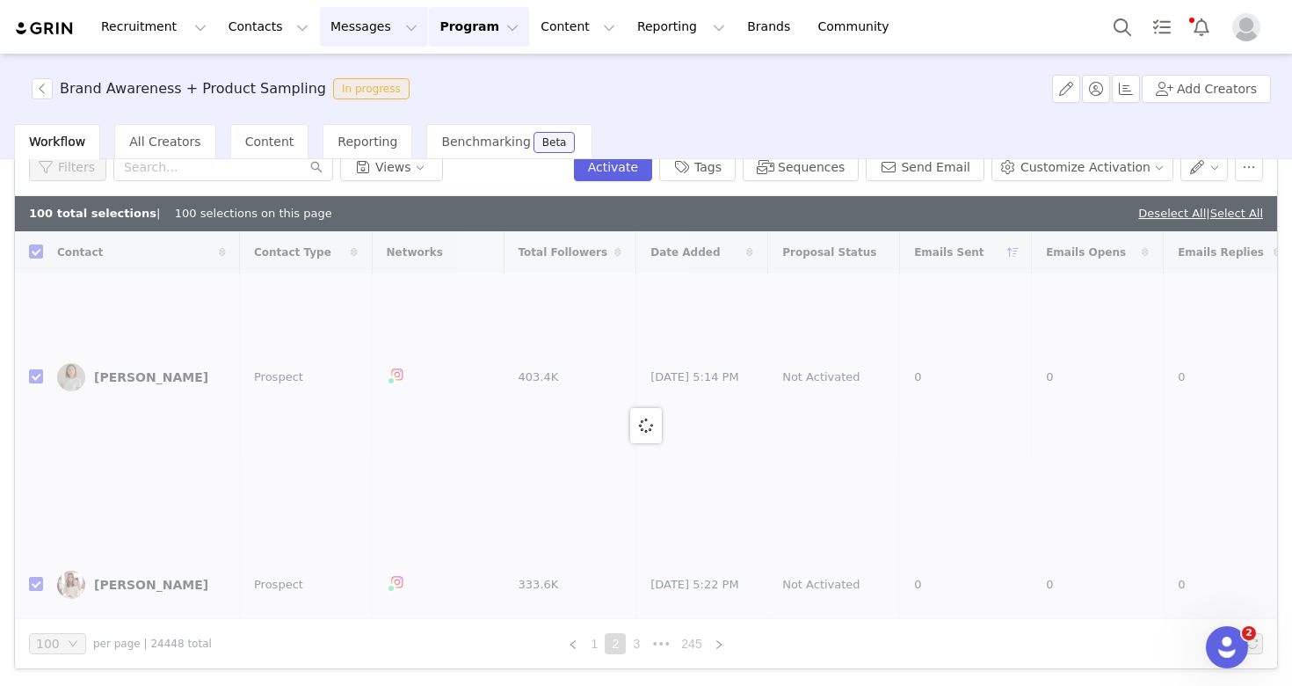
checkbox input "false"
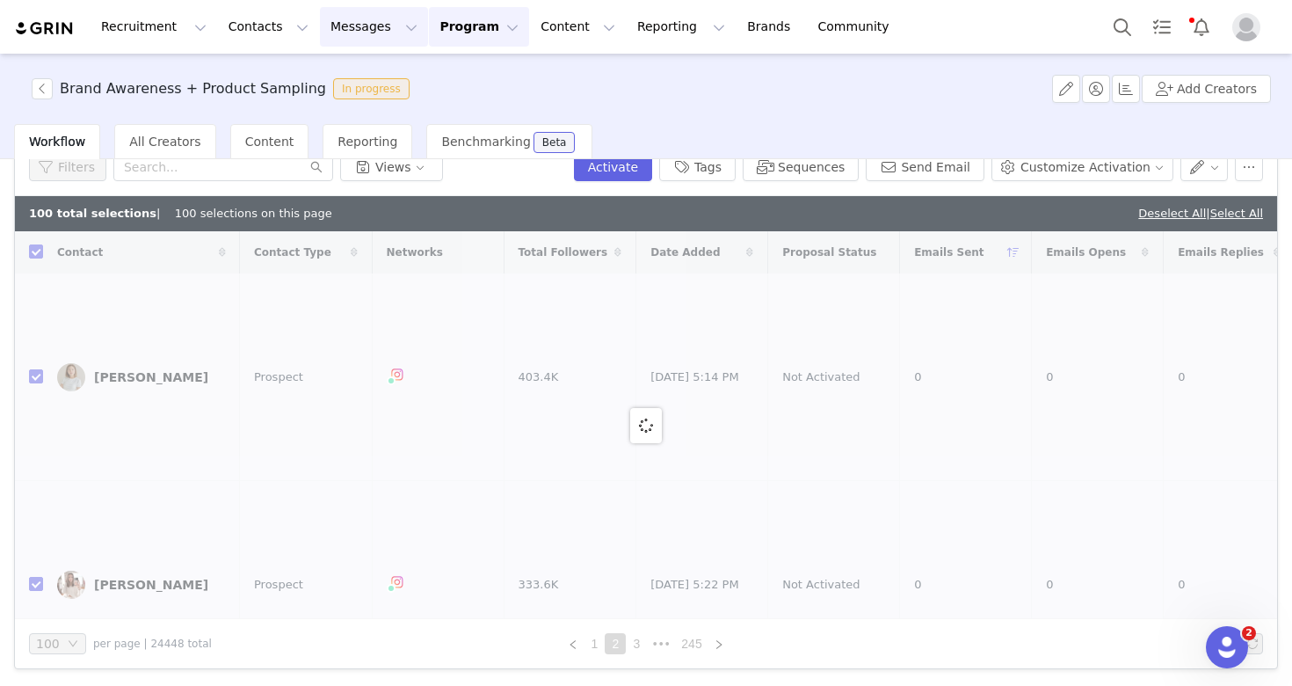
checkbox input "false"
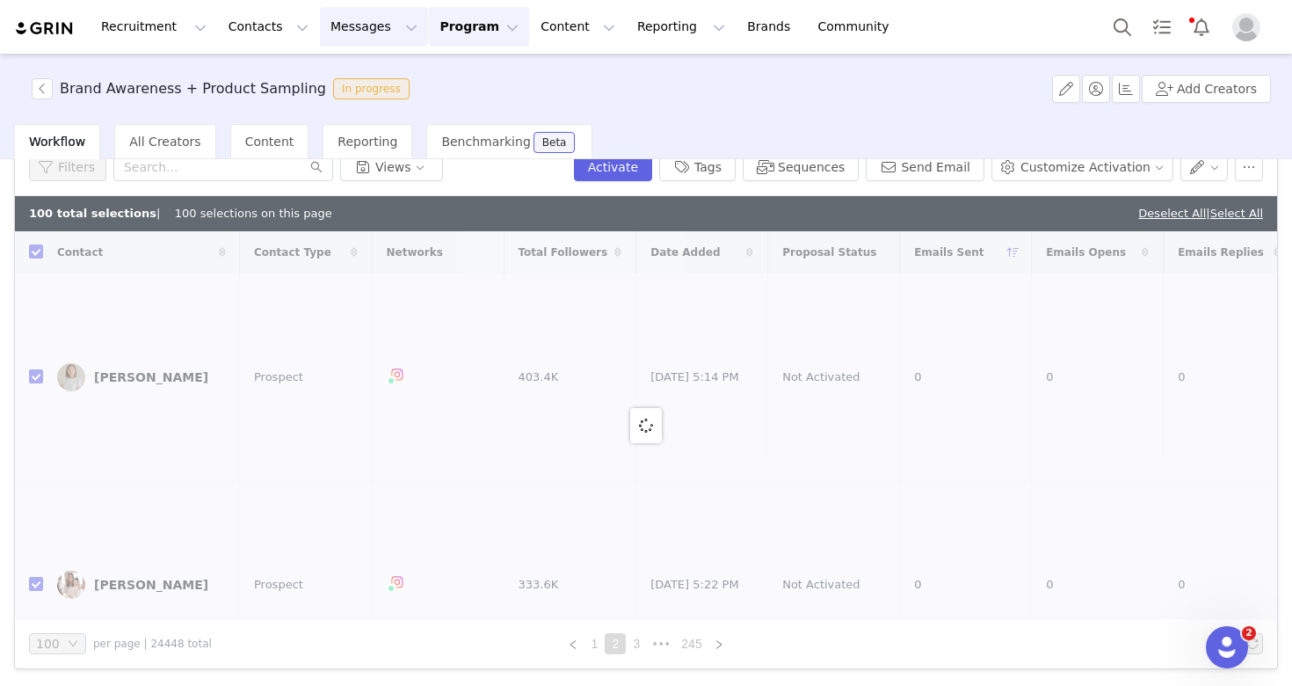
checkbox input "false"
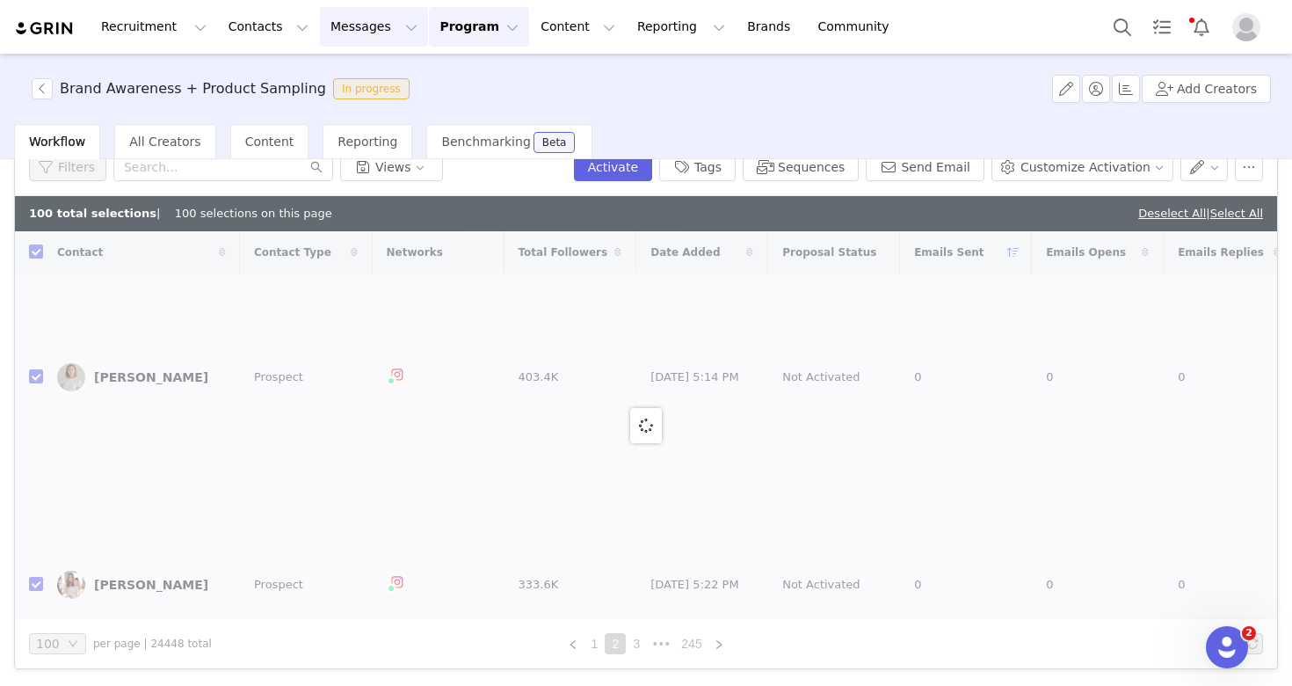
checkbox input "false"
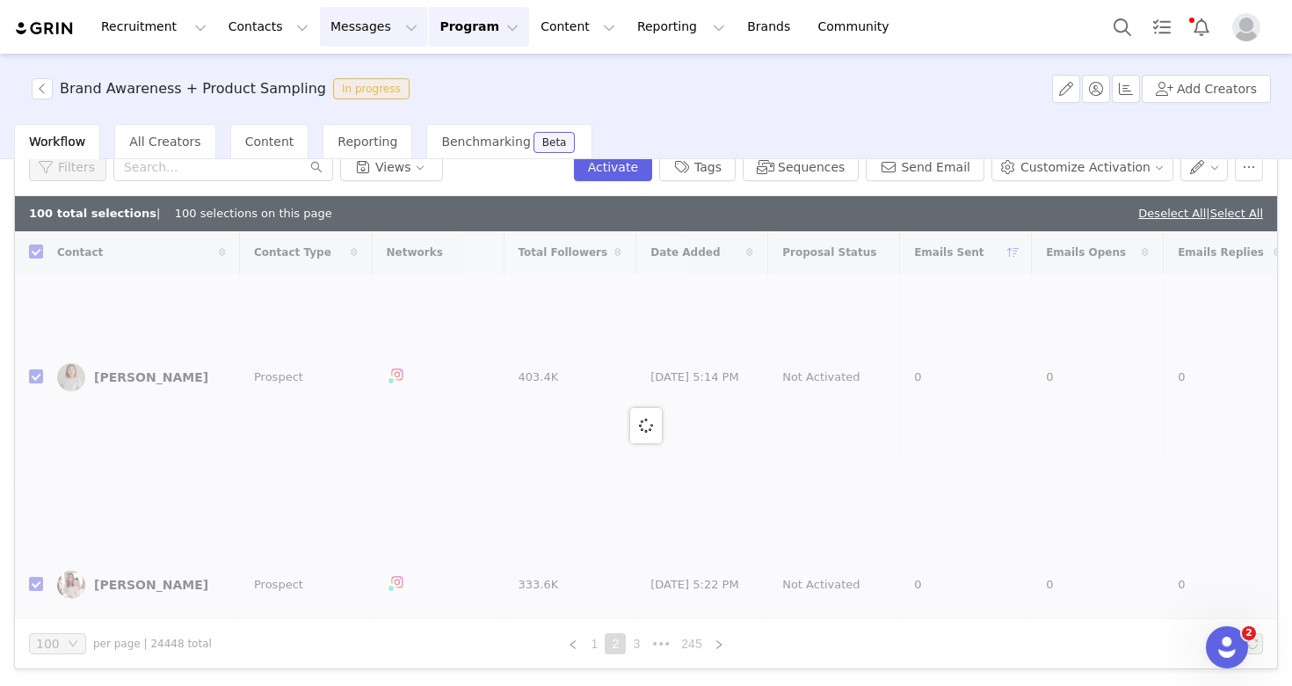
checkbox input "false"
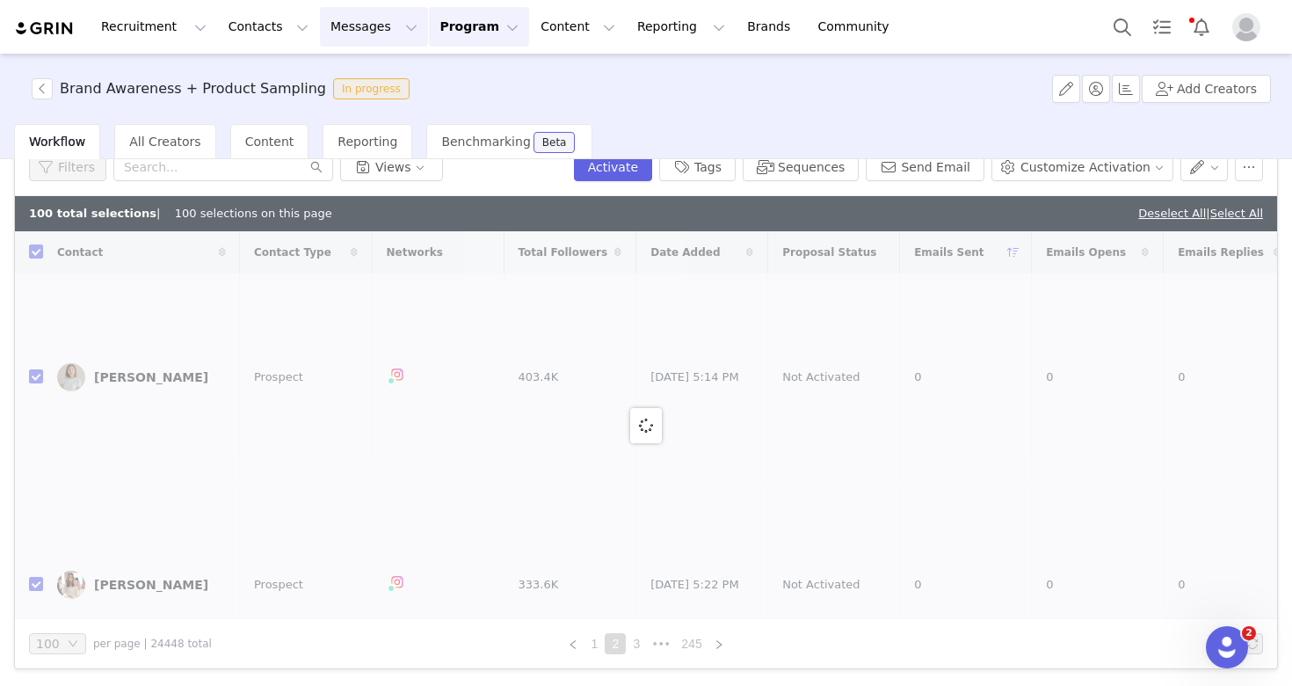
checkbox input "false"
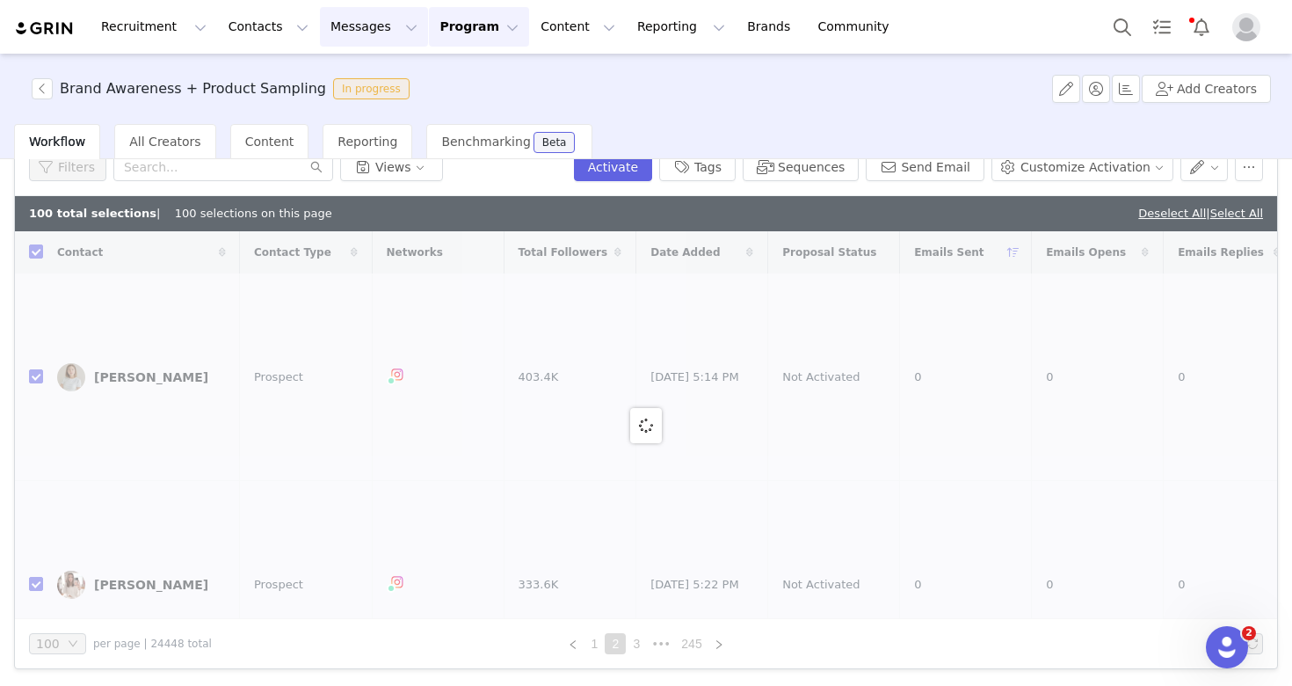
checkbox input "false"
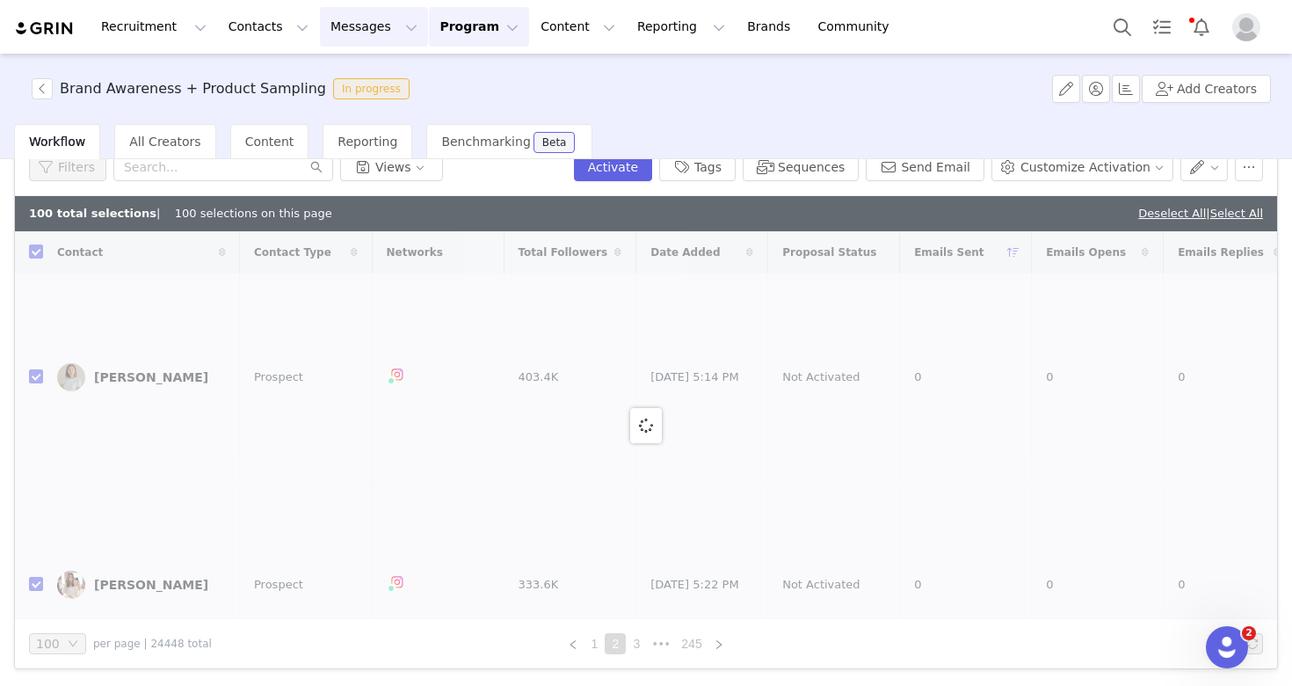
checkbox input "false"
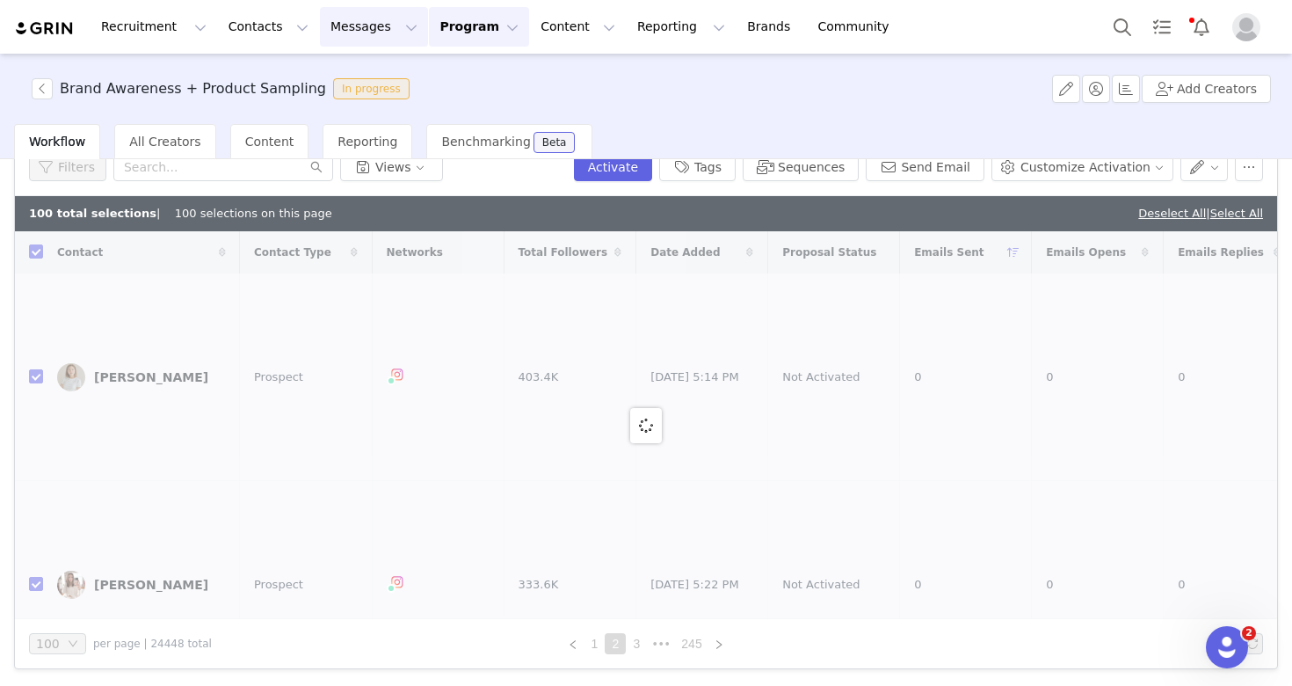
checkbox input "false"
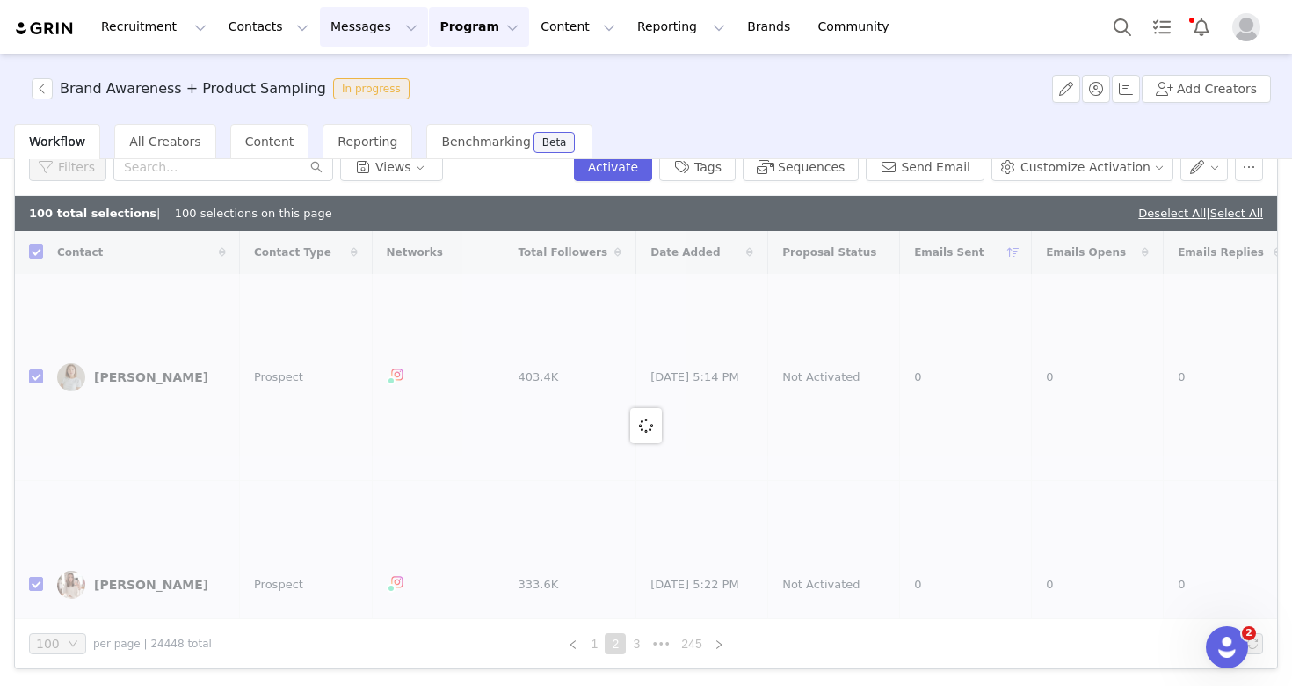
checkbox input "false"
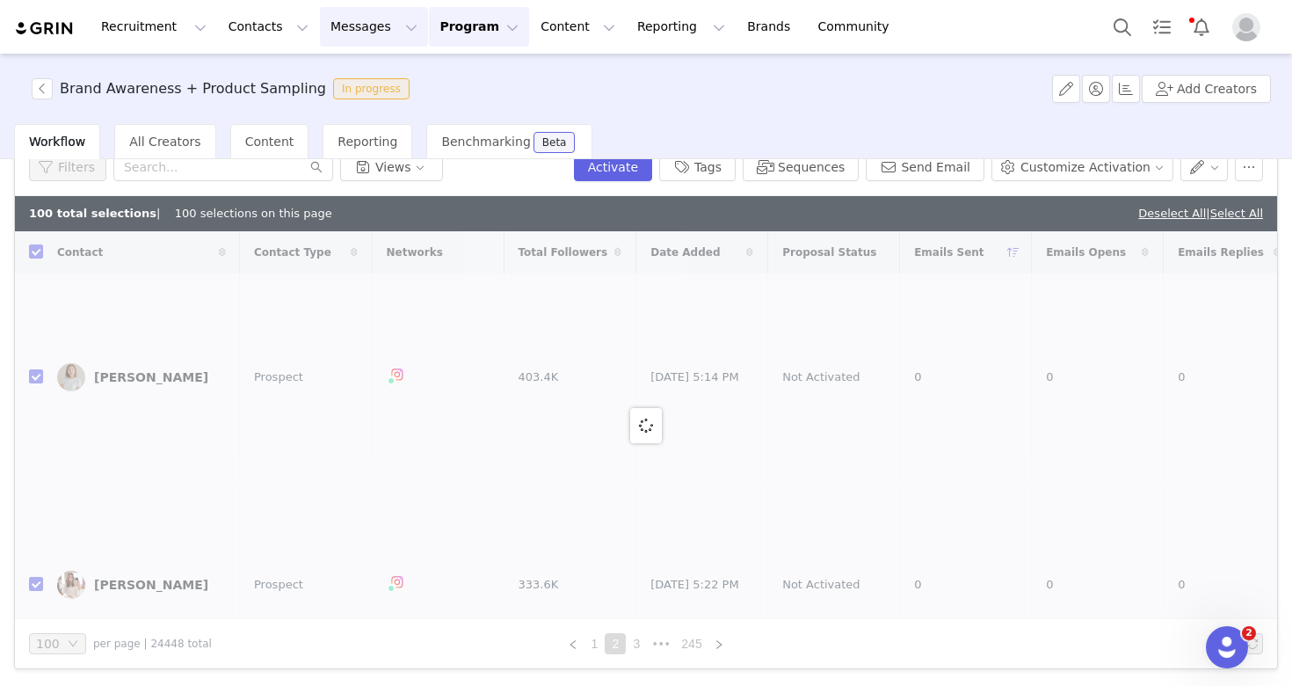
checkbox input "false"
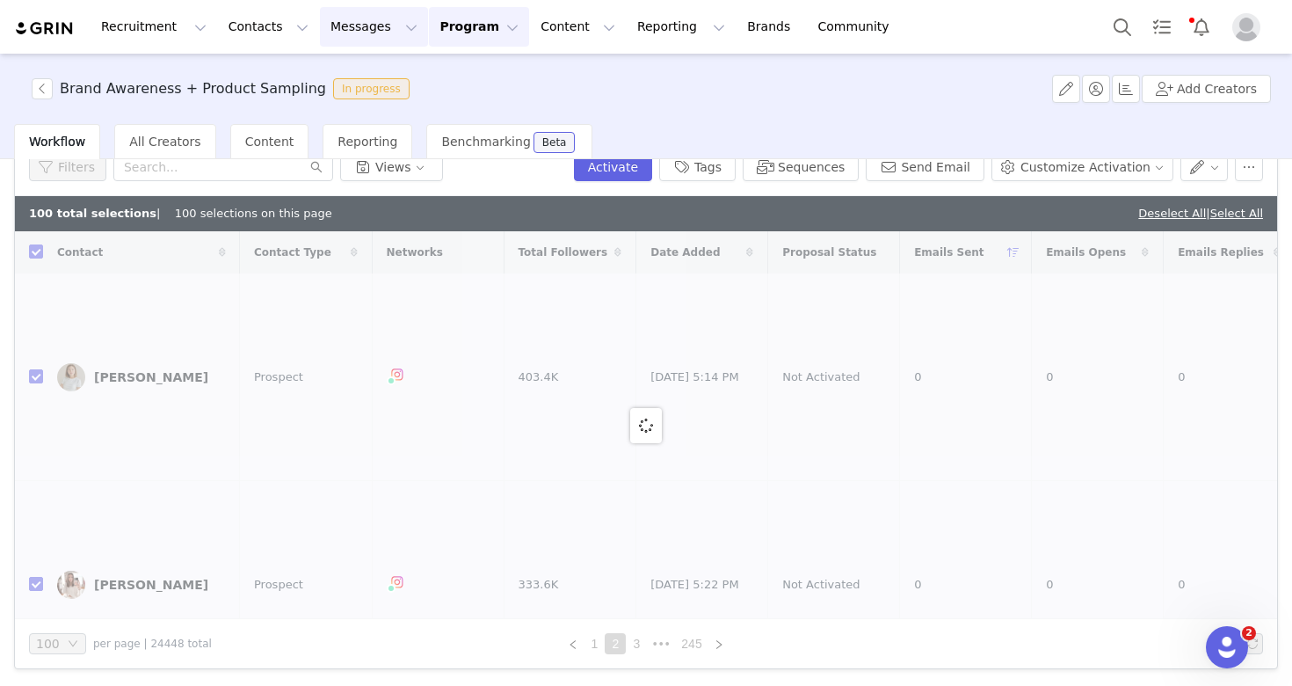
checkbox input "false"
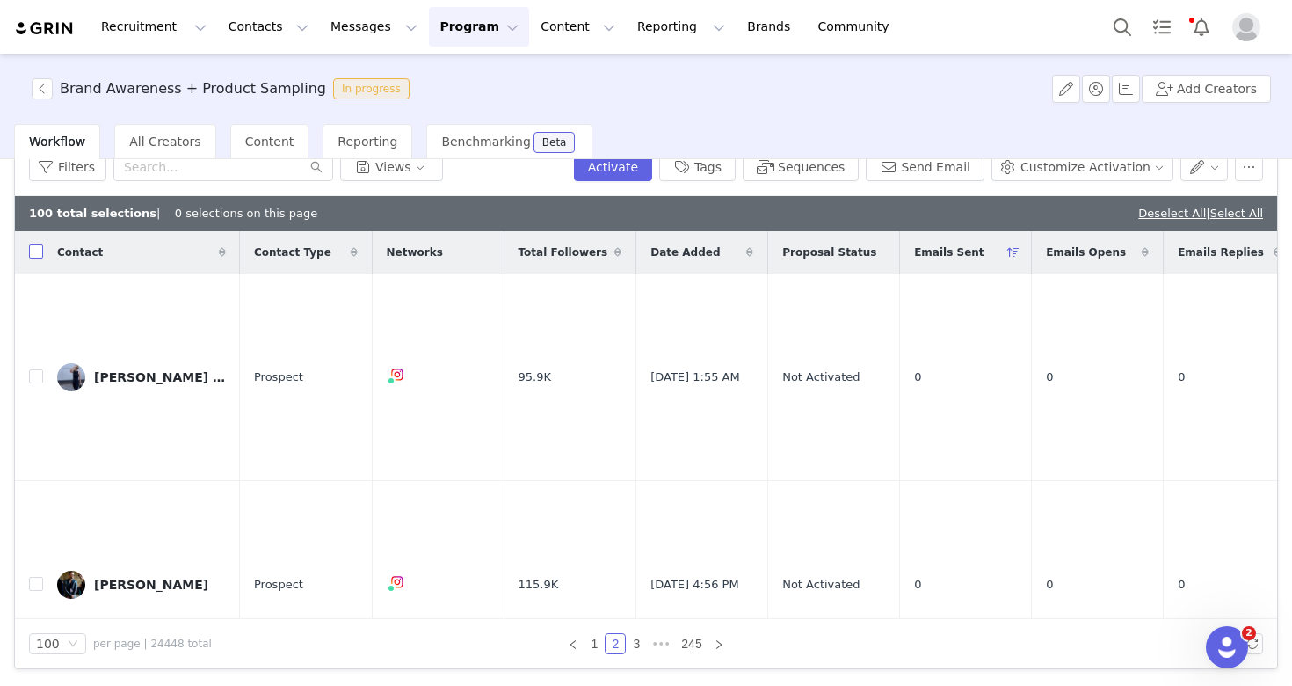
click at [39, 255] on input "checkbox" at bounding box center [36, 251] width 14 height 14
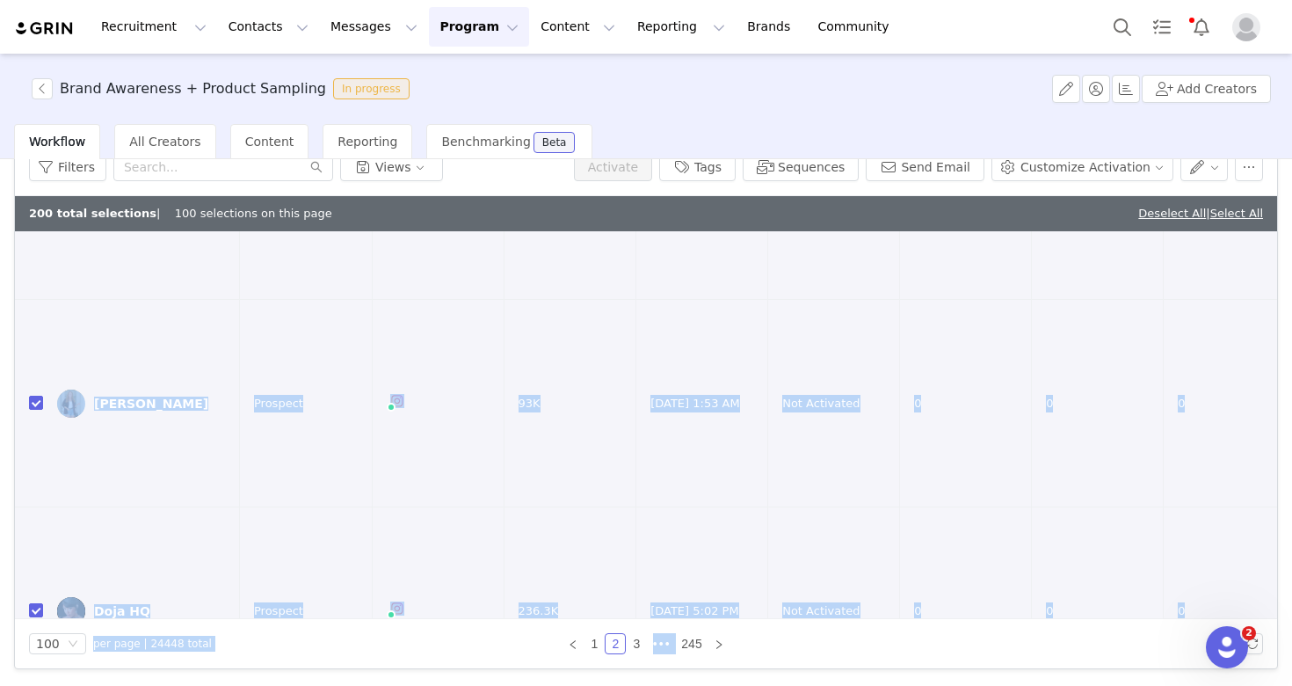
drag, startPoint x: 848, startPoint y: 427, endPoint x: 927, endPoint y: 737, distance: 319.2
click at [927, 685] on html "Recruitment Recruitment Creator Search Curated Lists Landing Pages Web Extensio…" at bounding box center [646, 343] width 1292 height 686
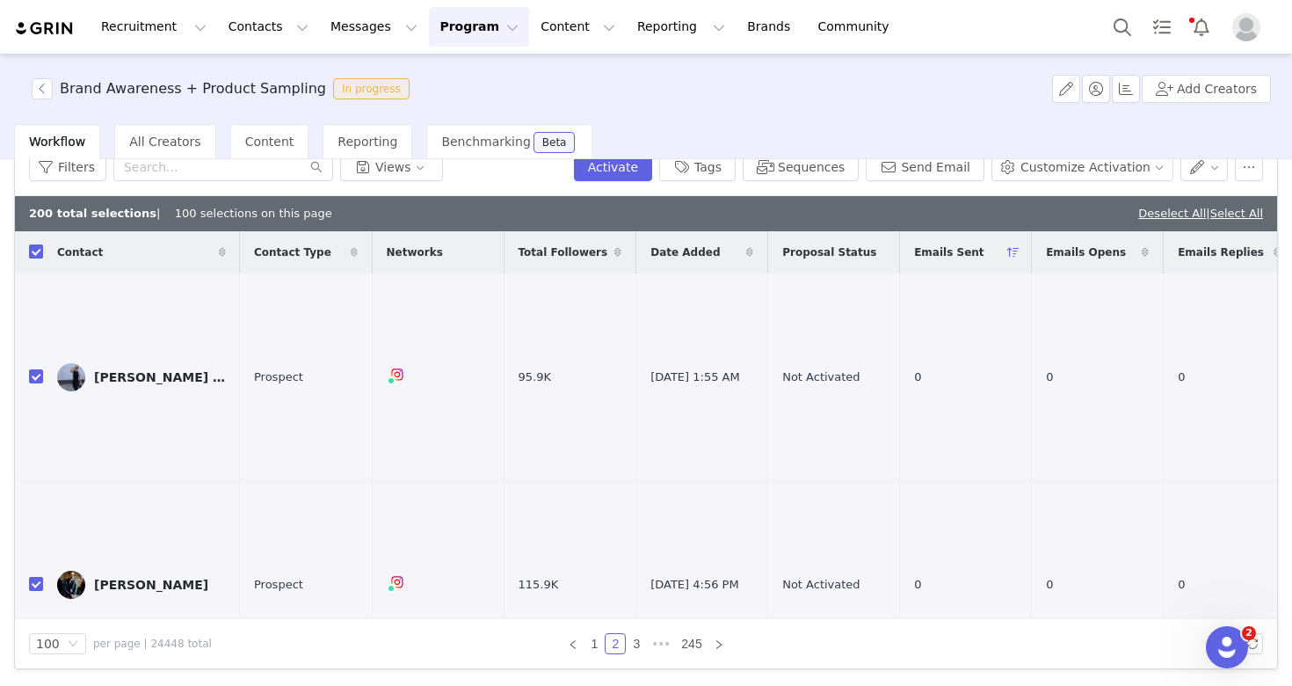
click at [42, 261] on label at bounding box center [36, 253] width 14 height 18
click at [42, 258] on input "checkbox" at bounding box center [36, 251] width 14 height 14
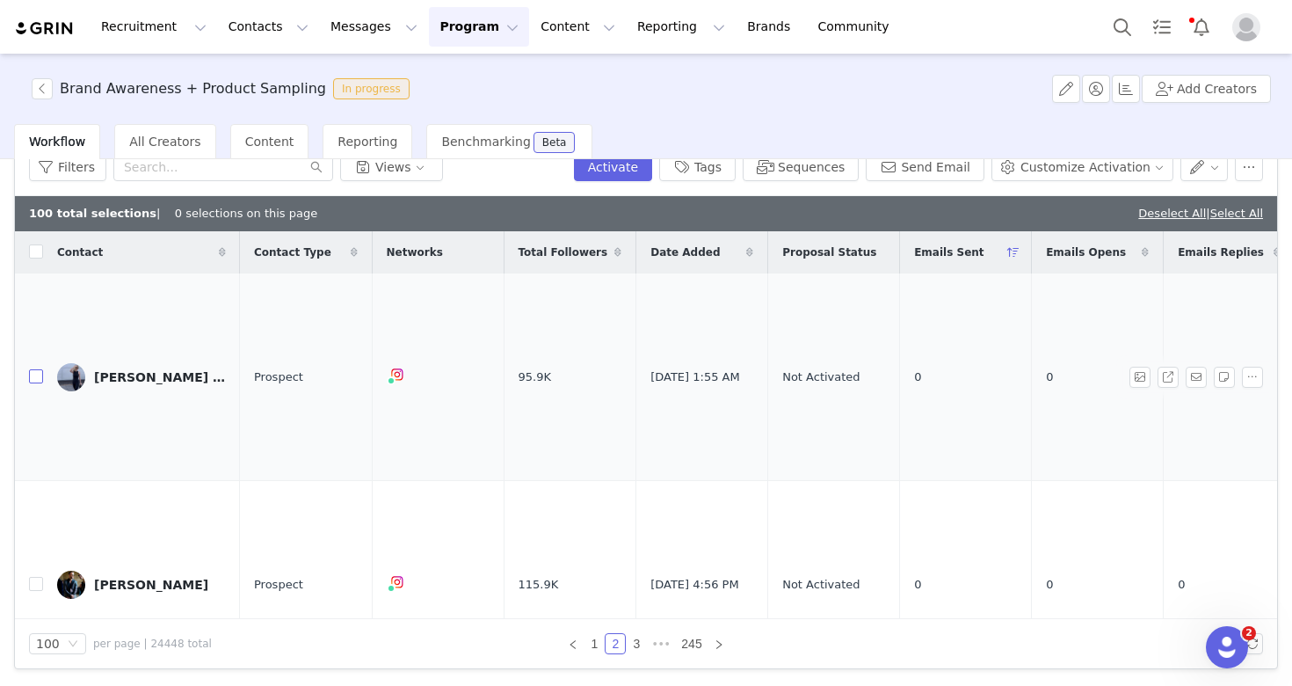
click at [33, 369] on input "checkbox" at bounding box center [36, 376] width 14 height 14
click at [36, 577] on input "checkbox" at bounding box center [36, 584] width 14 height 14
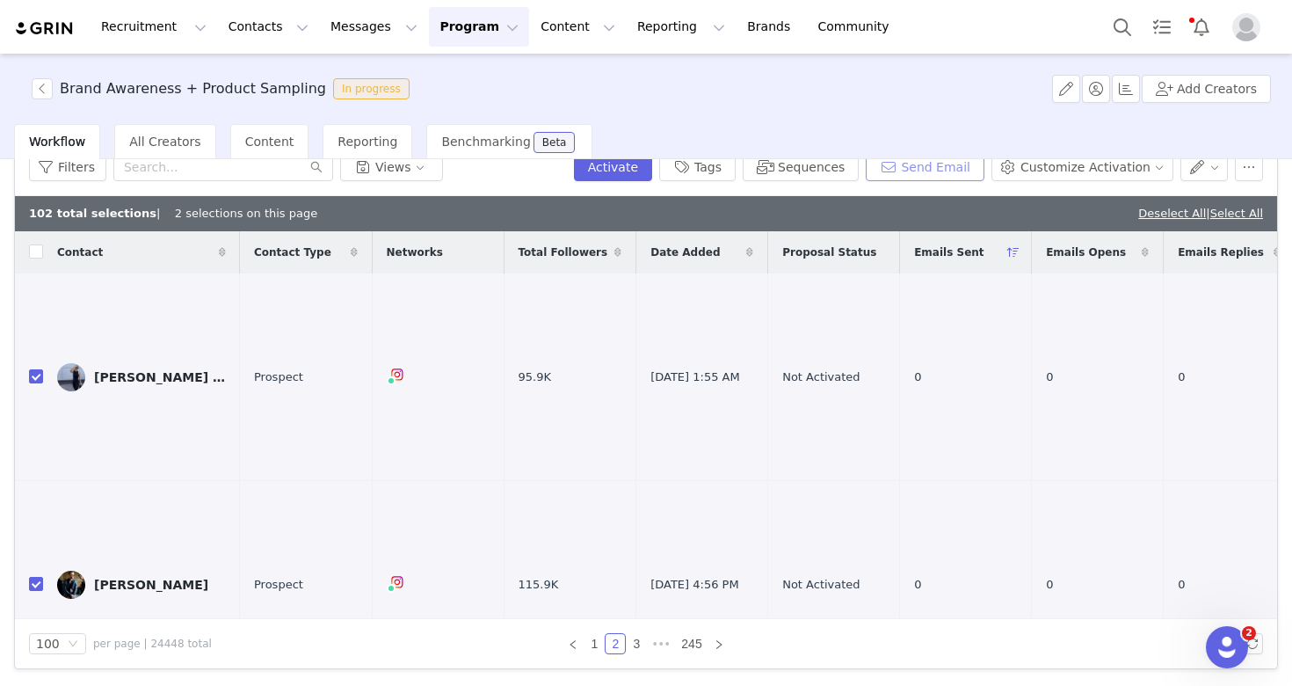
click at [934, 166] on button "Send Email" at bounding box center [925, 167] width 119 height 28
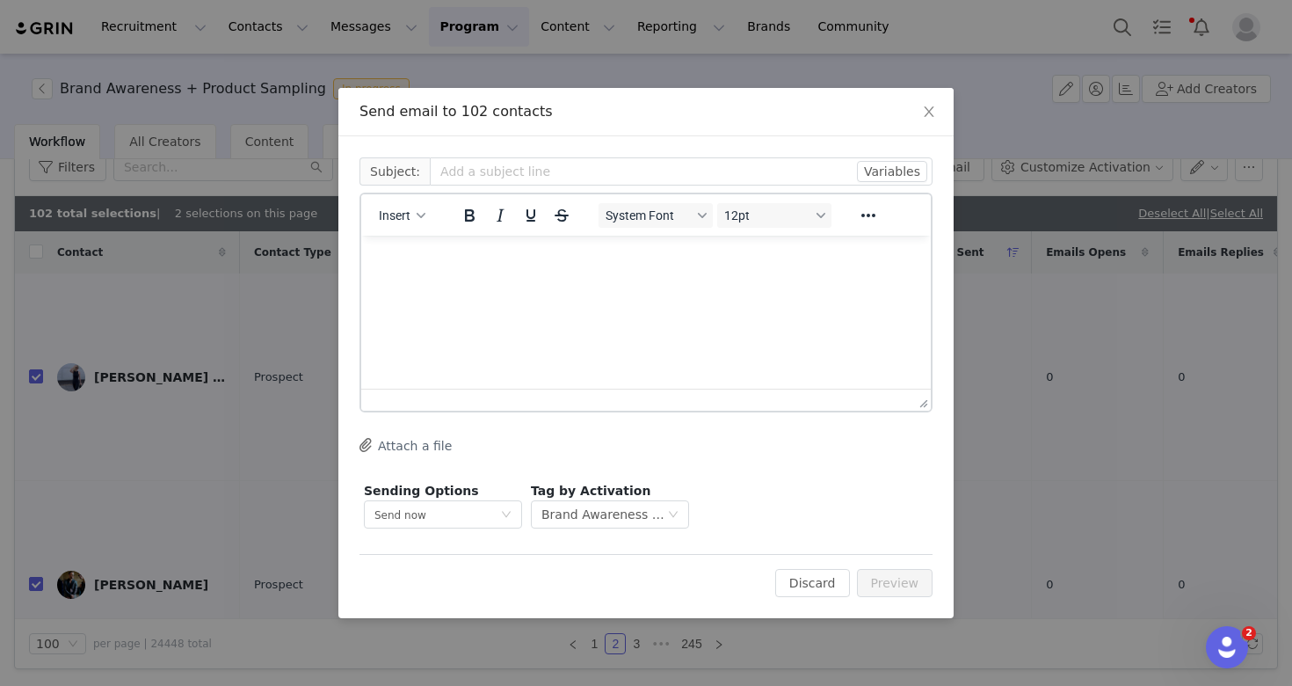
click at [425, 229] on div "Insert" at bounding box center [402, 215] width 83 height 34
click at [423, 222] on button "Insert" at bounding box center [402, 215] width 61 height 25
click at [429, 240] on div "Insert Template" at bounding box center [466, 246] width 158 height 21
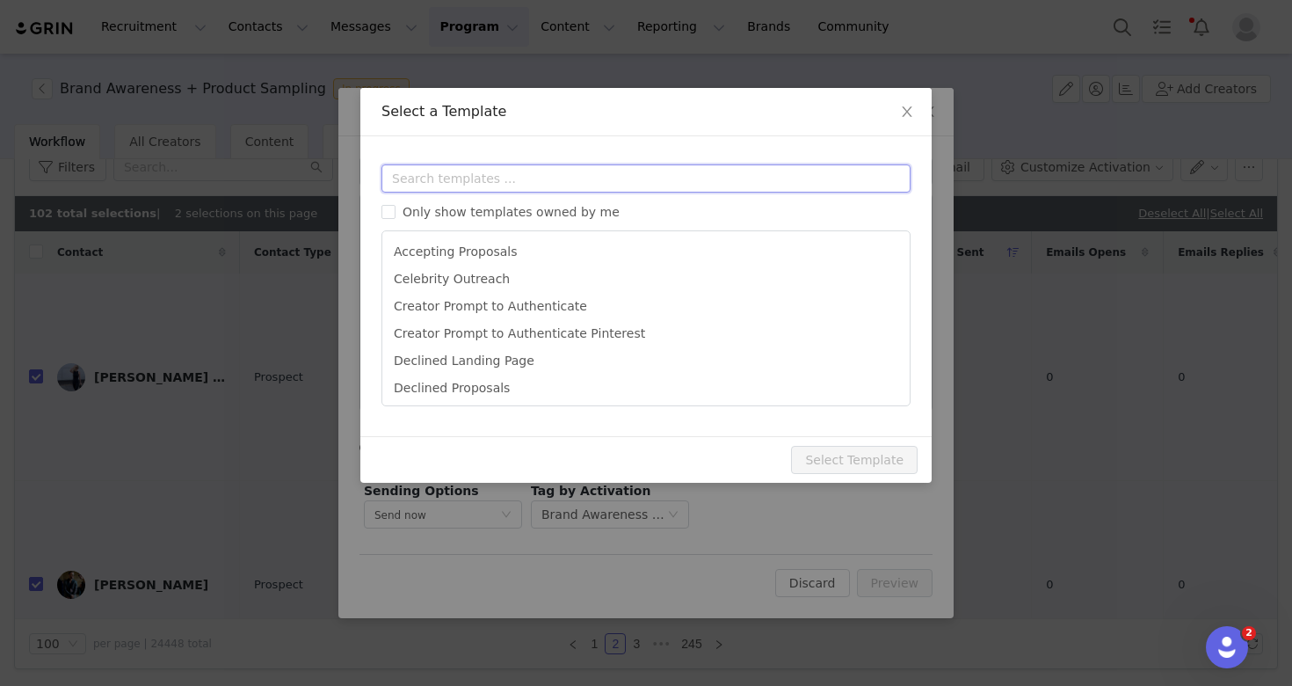
click at [610, 179] on input "text" at bounding box center [646, 178] width 529 height 28
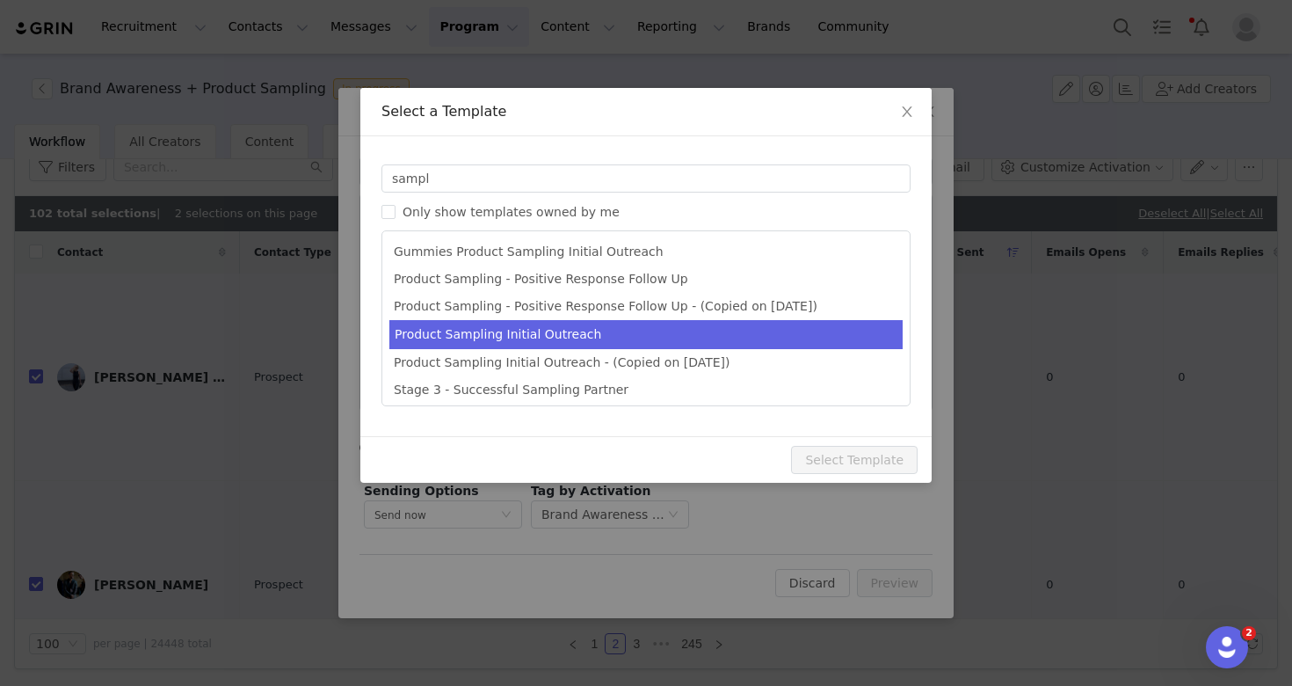
click at [650, 335] on li "Product Sampling Initial Outreach" at bounding box center [645, 334] width 513 height 29
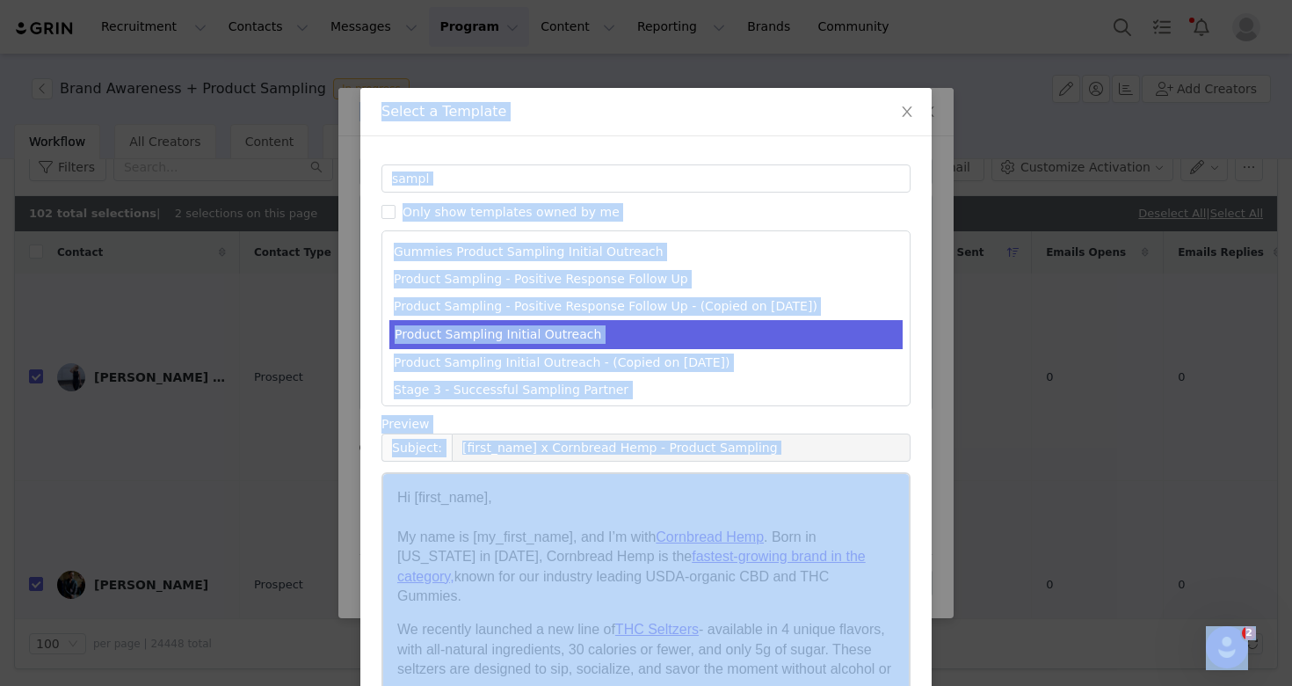
scroll to position [95, 0]
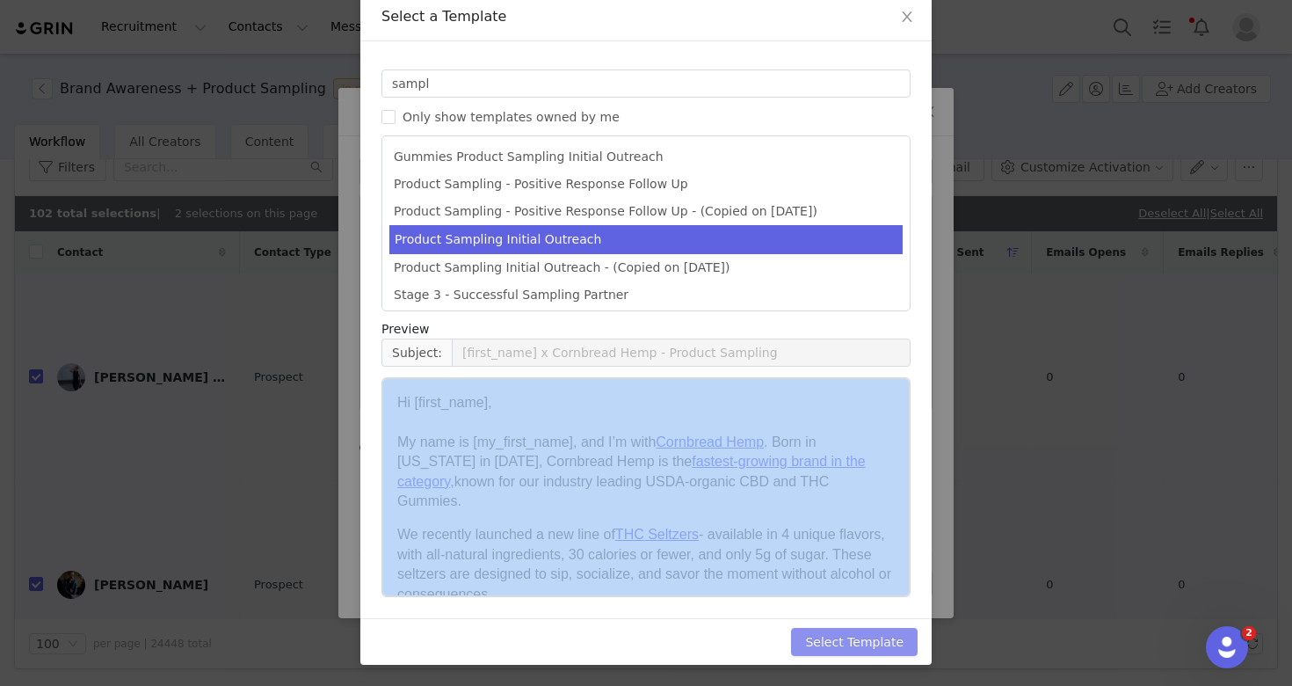
drag, startPoint x: 920, startPoint y: 563, endPoint x: 894, endPoint y: 655, distance: 95.8
click at [894, 655] on div "Select a Template Templates sampl Only show templates owned by me Gummies Produ…" at bounding box center [645, 329] width 571 height 672
click at [894, 655] on button "Select Template" at bounding box center [854, 642] width 127 height 28
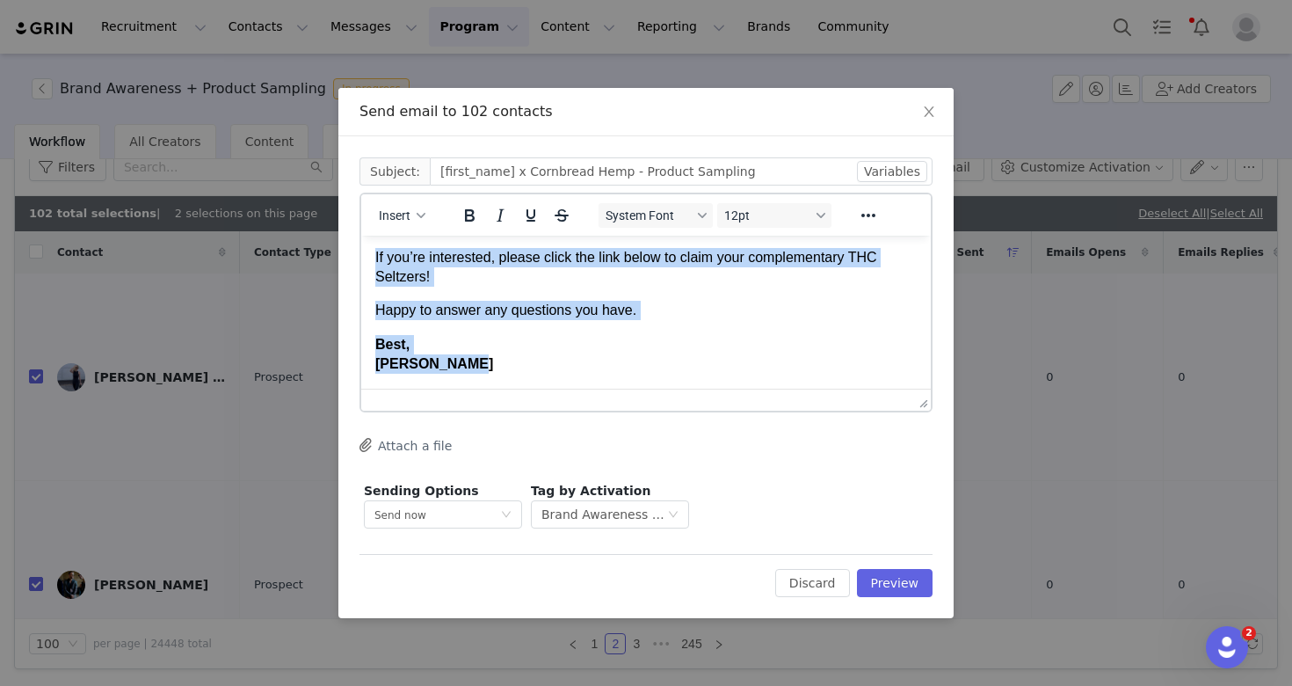
scroll to position [294, 0]
drag, startPoint x: 854, startPoint y: 364, endPoint x: 852, endPoint y: 396, distance: 32.6
click at [852, 389] on html "Hi First Name , My name is My First Name ﻿ , and I’m with Cornbread Hemp . Born…" at bounding box center [646, 171] width 570 height 433
click at [589, 290] on body "Hi First Name , My name is My First Name , and I’m with Cornbread Hemp . Born i…" at bounding box center [646, 171] width 542 height 405
drag, startPoint x: 454, startPoint y: 286, endPoint x: 555, endPoint y: 258, distance: 103.9
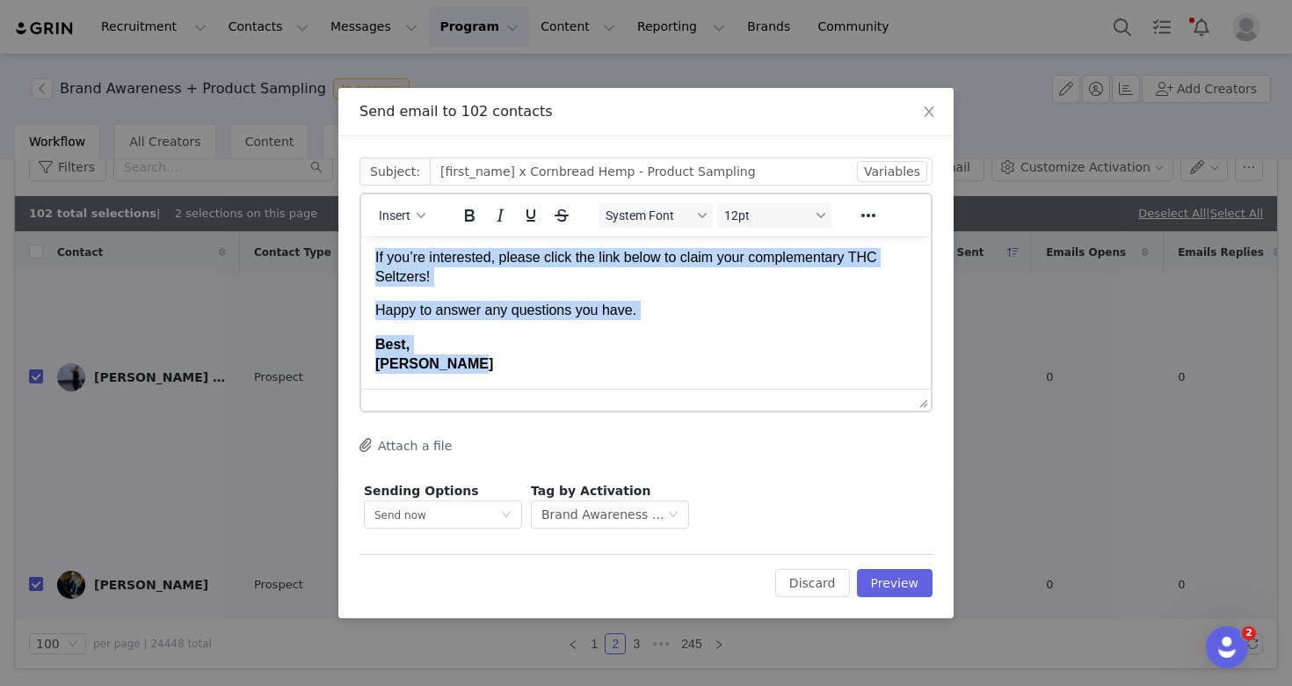
click at [555, 258] on p "If you’re interested, please click the link below to claim your complementary T…" at bounding box center [646, 268] width 542 height 40
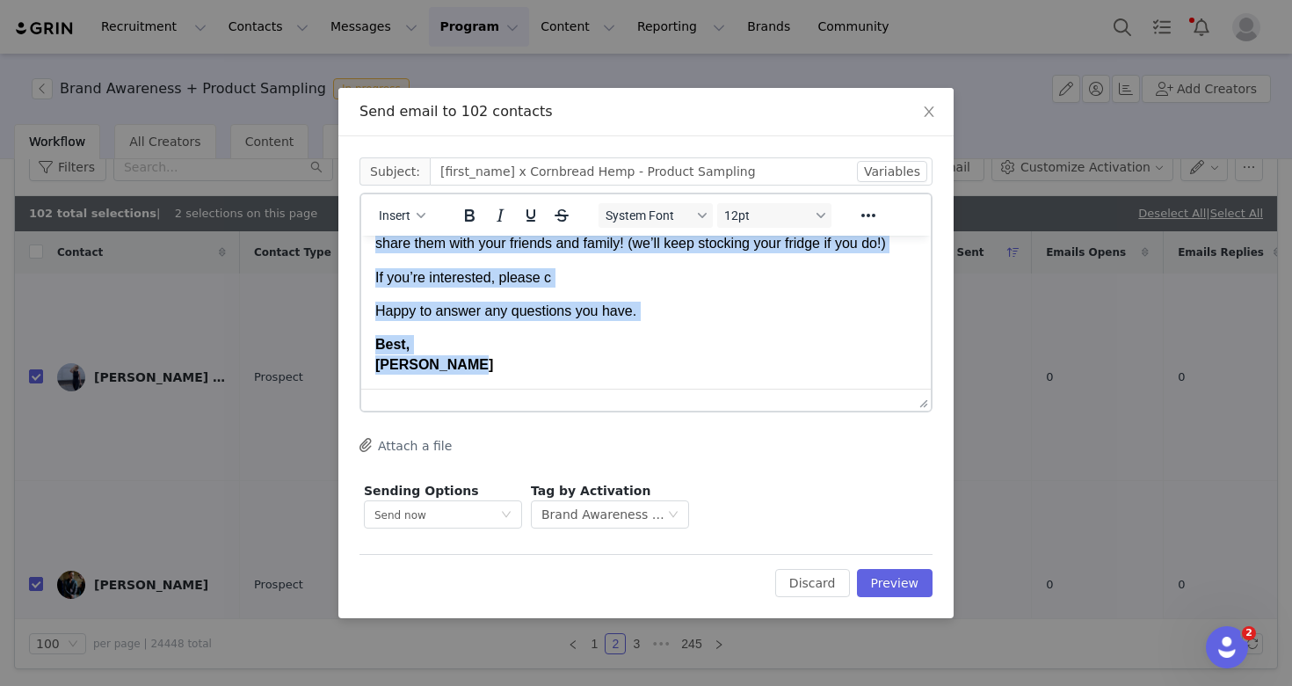
scroll to position [274, 0]
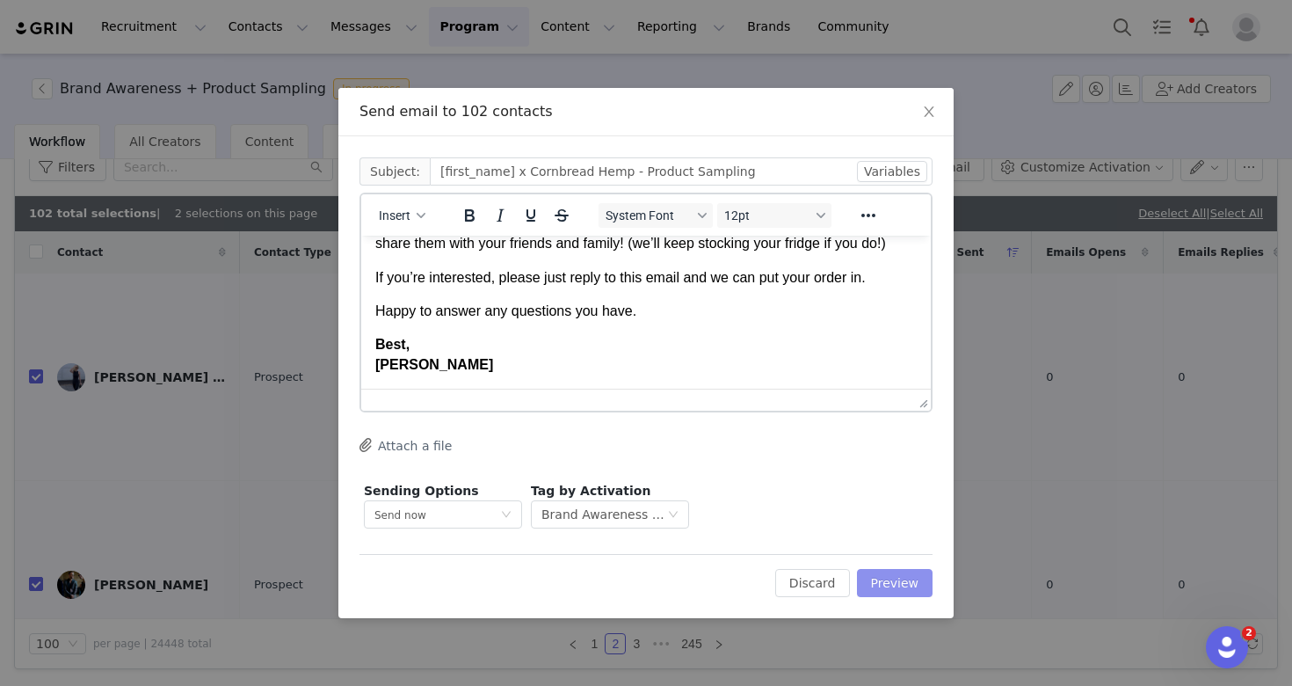
click at [898, 586] on button "Preview" at bounding box center [895, 583] width 76 height 28
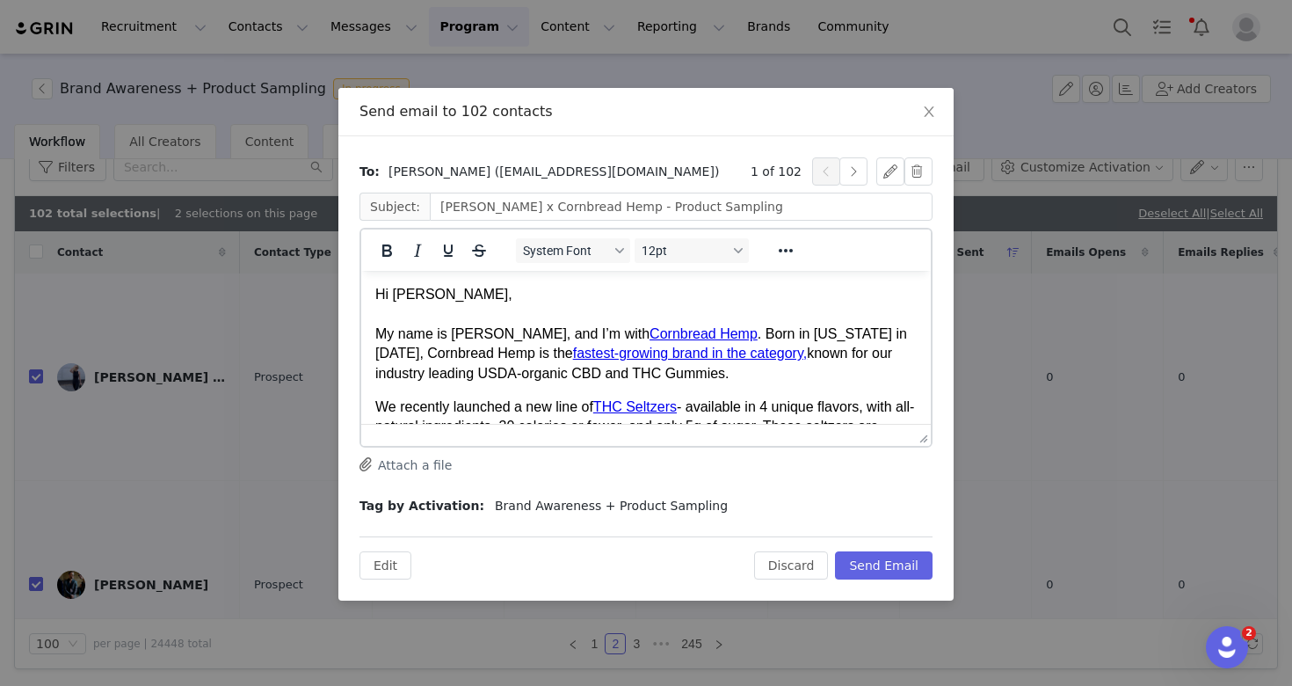
scroll to position [0, 0]
click at [879, 563] on button "Send Email" at bounding box center [884, 565] width 98 height 28
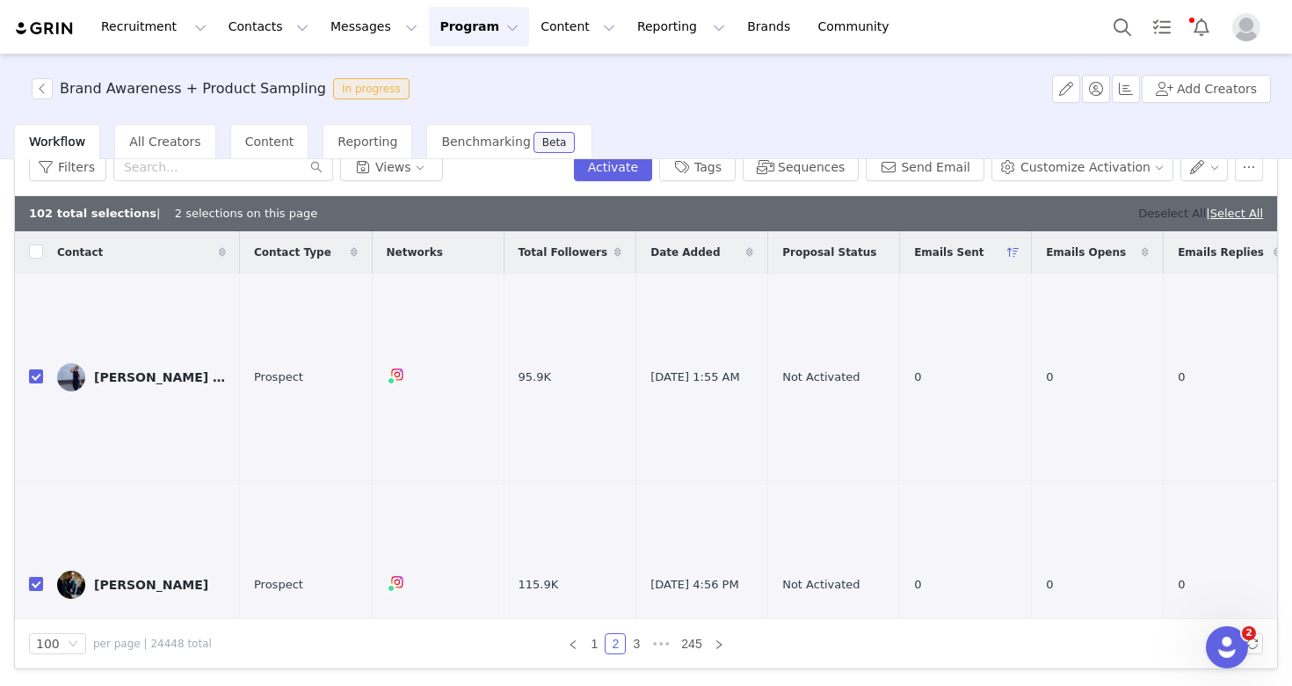
click at [1171, 214] on link "Deselect All" at bounding box center [1172, 213] width 68 height 13
